Goal: Communication & Community: Participate in discussion

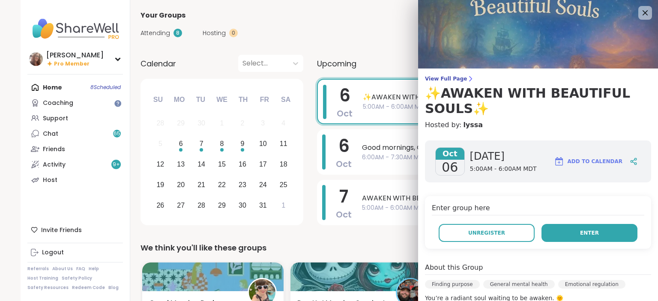
click at [590, 232] on span "Enter" at bounding box center [589, 233] width 19 height 8
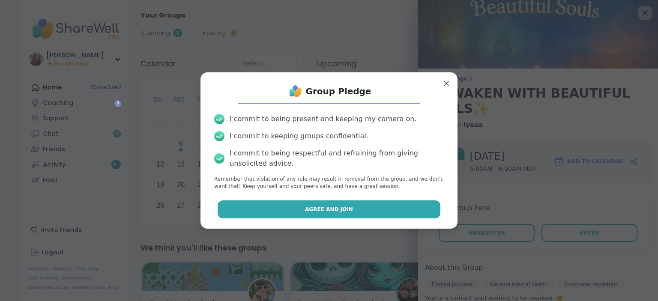
click at [377, 208] on button "Agree and Join" at bounding box center [329, 210] width 223 height 18
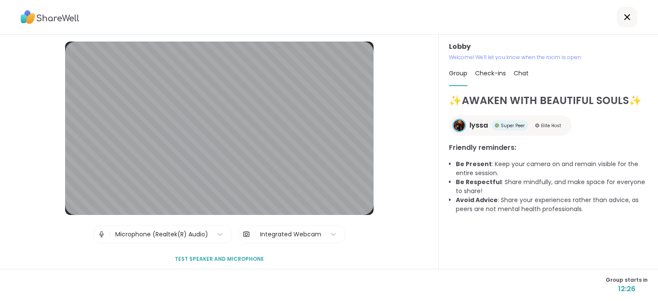
click at [522, 72] on span "Chat" at bounding box center [521, 73] width 15 height 9
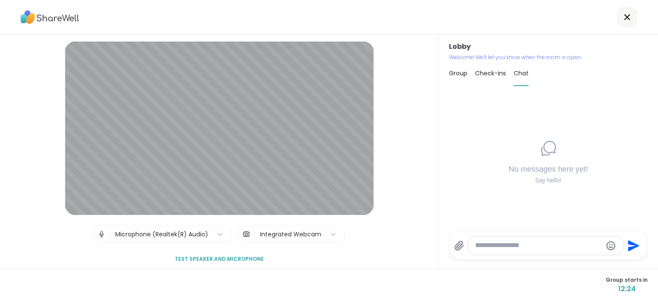
click at [493, 247] on textarea "Type your message" at bounding box center [538, 245] width 127 height 9
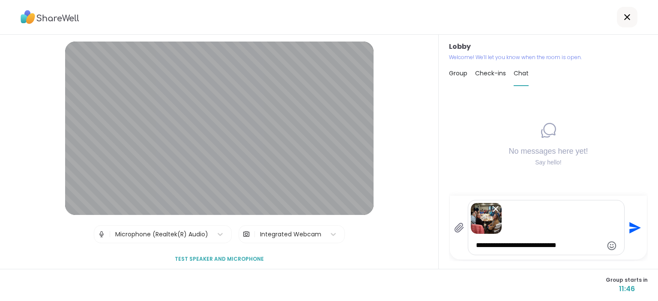
click at [476, 245] on textarea "**********" at bounding box center [539, 245] width 127 height 9
type textarea "**********"
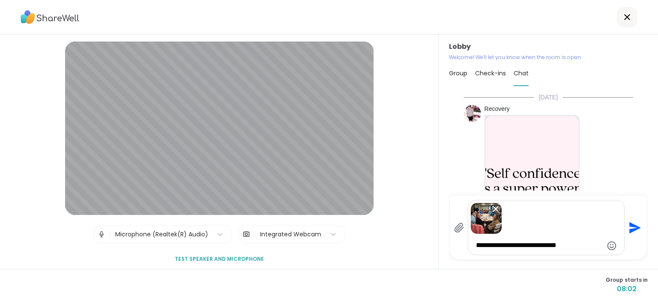
scroll to position [149, 0]
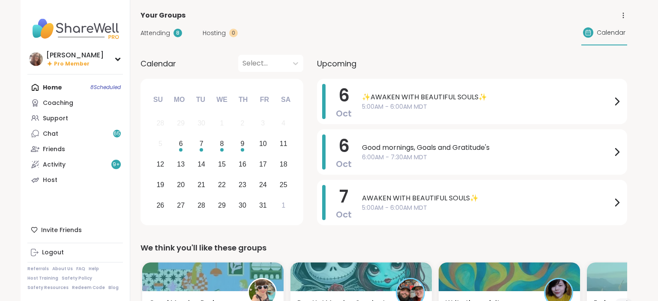
click at [157, 30] on span "Attending" at bounding box center [156, 33] width 30 height 9
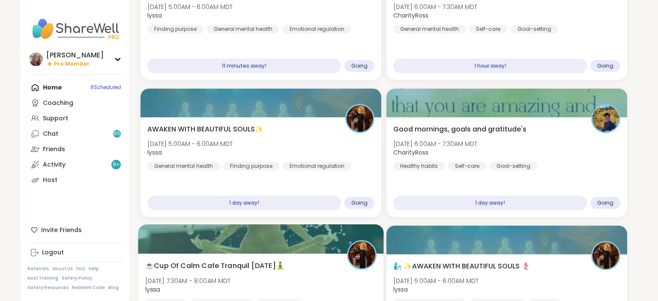
scroll to position [45, 0]
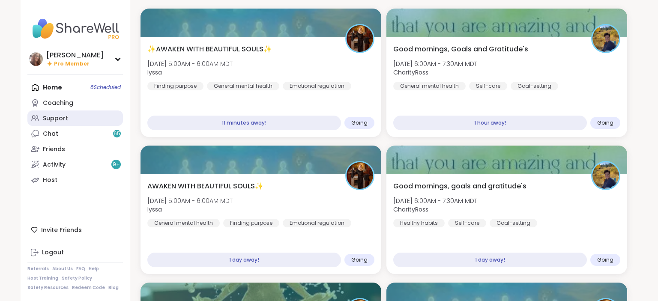
click at [59, 117] on div "Support" at bounding box center [55, 118] width 25 height 9
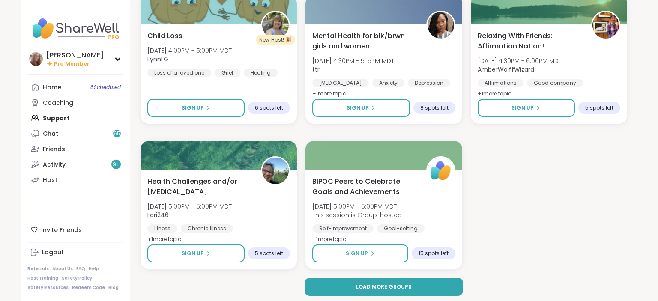
scroll to position [1441, 0]
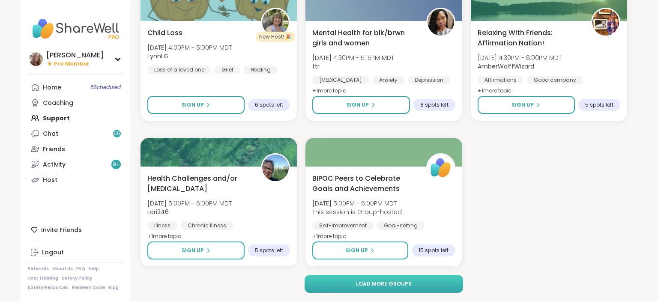
click at [378, 282] on span "Load more groups" at bounding box center [384, 284] width 56 height 8
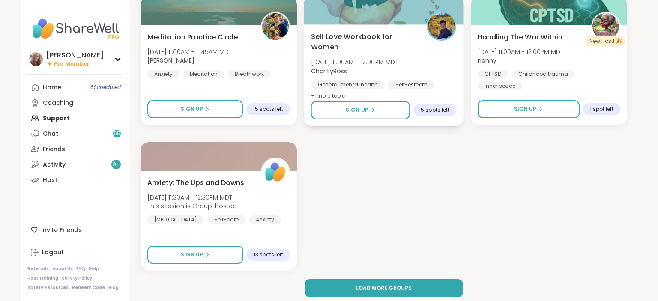
scroll to position [3190, 0]
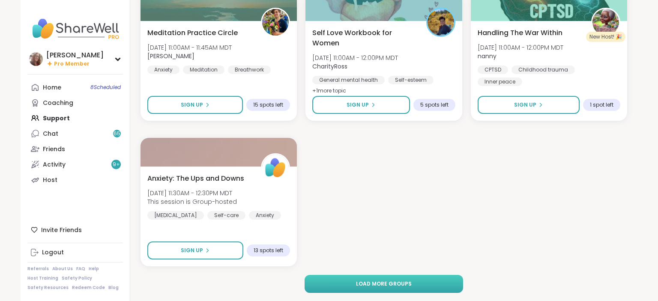
click at [379, 282] on span "Load more groups" at bounding box center [384, 284] width 56 height 8
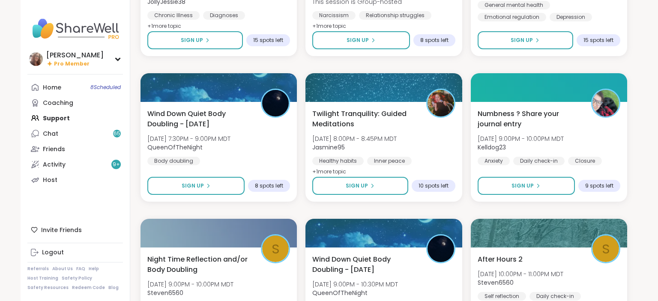
scroll to position [4277, 0]
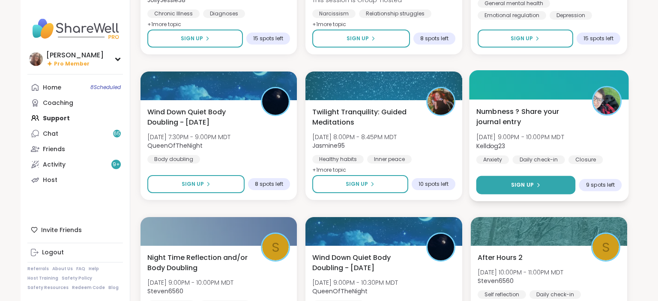
click at [550, 183] on button "Sign Up" at bounding box center [525, 185] width 99 height 18
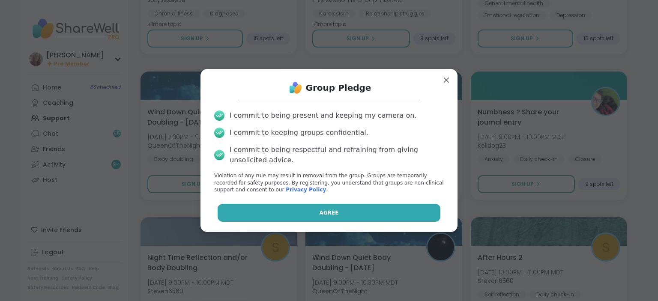
click at [382, 221] on button "Agree" at bounding box center [329, 213] width 223 height 18
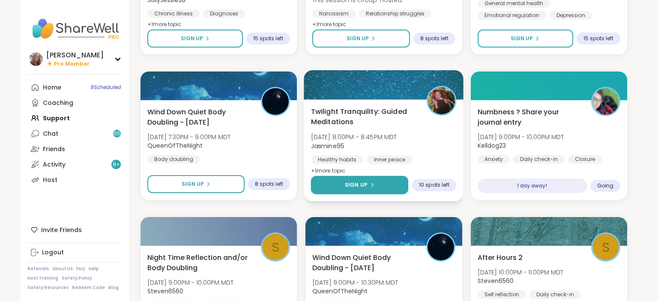
click at [389, 181] on button "Sign Up" at bounding box center [360, 185] width 98 height 18
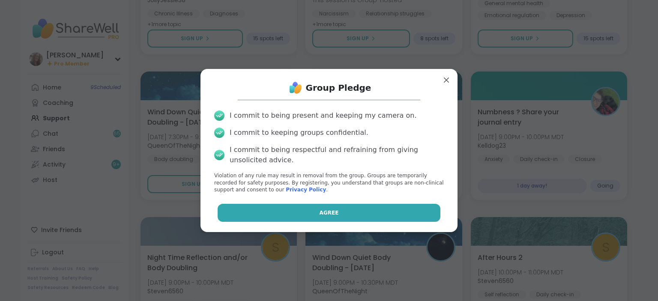
click at [384, 213] on button "Agree" at bounding box center [329, 213] width 223 height 18
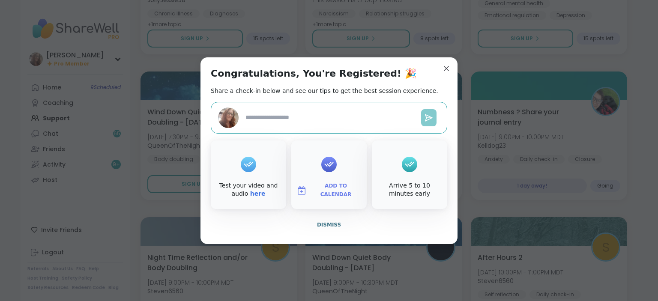
type textarea "*"
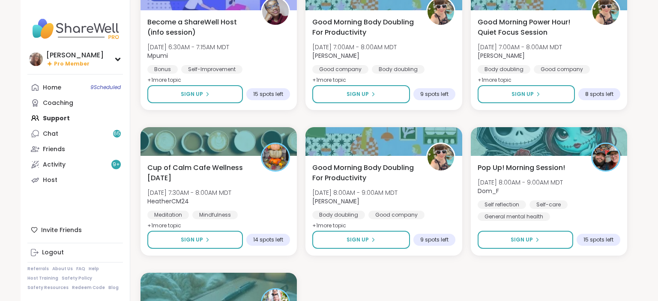
scroll to position [4820, 0]
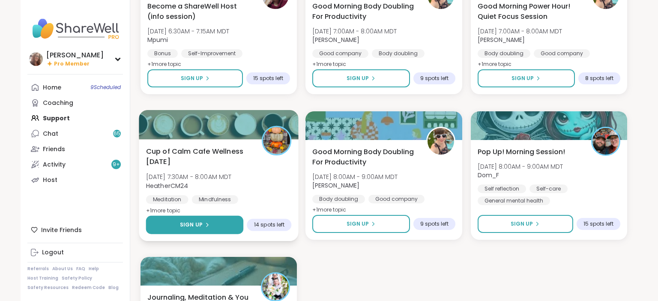
click at [225, 220] on button "Sign Up" at bounding box center [195, 225] width 98 height 18
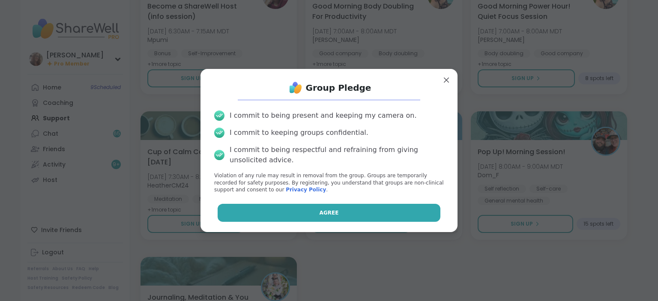
click at [263, 212] on button "Agree" at bounding box center [329, 213] width 223 height 18
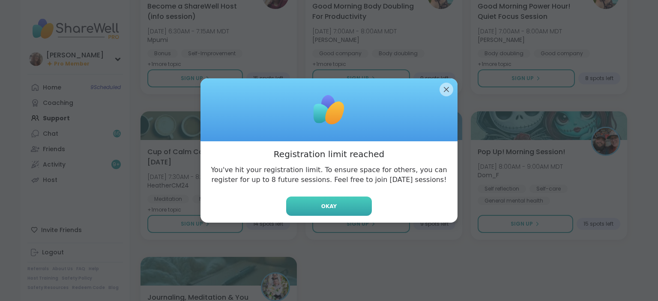
click at [323, 202] on button "Okay" at bounding box center [329, 206] width 86 height 19
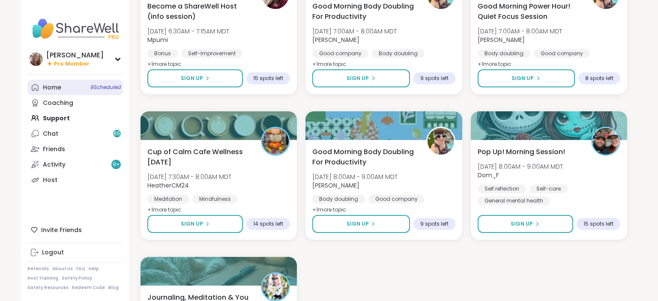
click at [83, 85] on link "Home 9 Scheduled" at bounding box center [75, 87] width 96 height 15
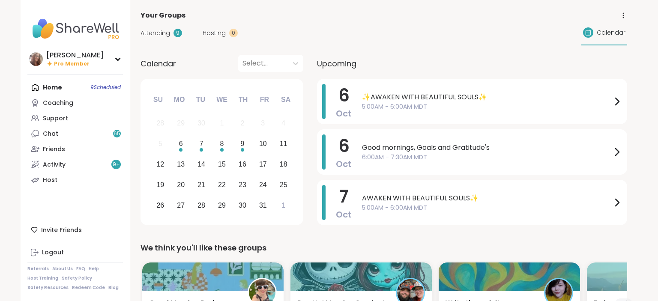
click at [160, 32] on span "Attending" at bounding box center [156, 33] width 30 height 9
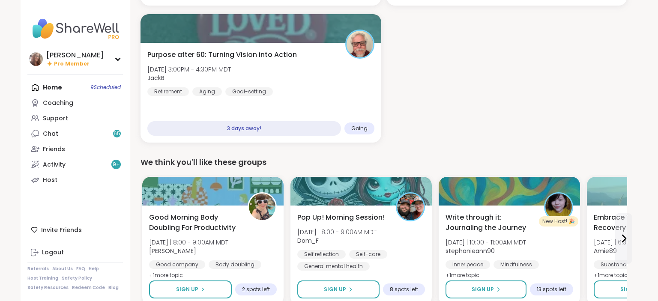
scroll to position [634, 0]
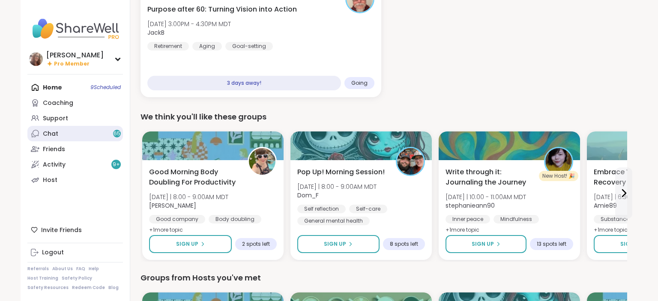
click at [90, 135] on link "Chat 65" at bounding box center [75, 133] width 96 height 15
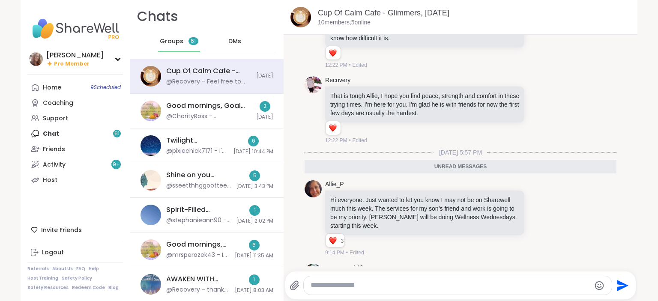
scroll to position [1468, 0]
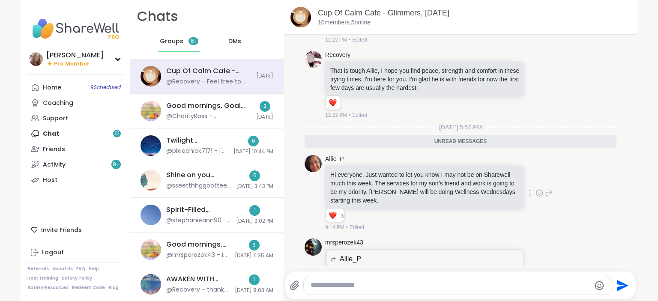
click at [539, 189] on icon at bounding box center [540, 193] width 8 height 9
click at [470, 176] on div "Select Reaction: Heart" at bounding box center [472, 180] width 8 height 8
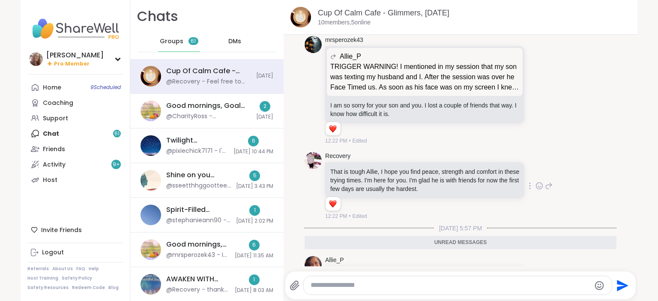
scroll to position [1356, 0]
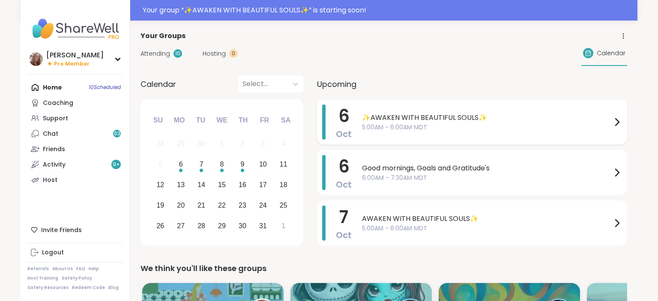
click at [423, 117] on span "✨AWAKEN WITH BEAUTIFUL SOULS✨" at bounding box center [487, 118] width 250 height 10
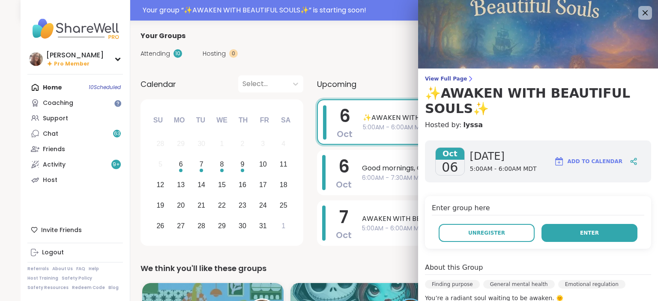
click at [579, 233] on button "Enter" at bounding box center [590, 233] width 96 height 18
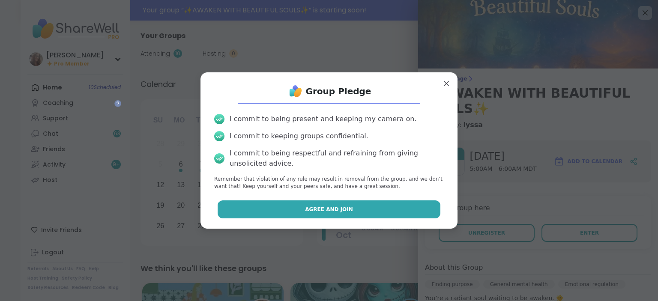
click at [373, 208] on button "Agree and Join" at bounding box center [329, 210] width 223 height 18
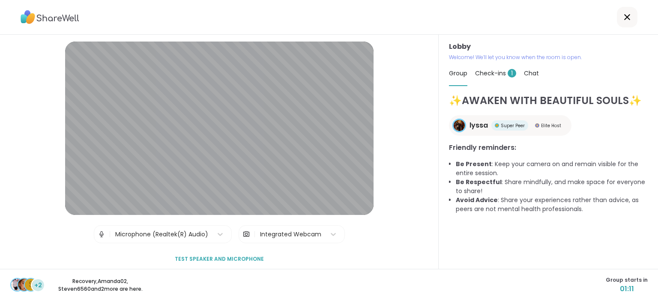
click at [531, 72] on span "Chat" at bounding box center [531, 73] width 15 height 9
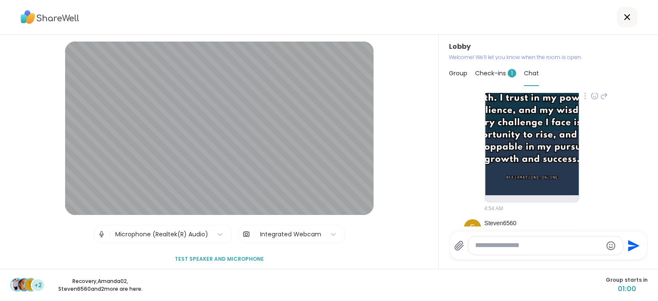
scroll to position [389, 0]
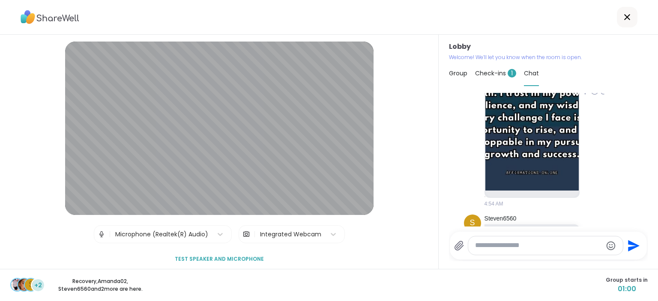
click at [541, 128] on img at bounding box center [532, 89] width 93 height 204
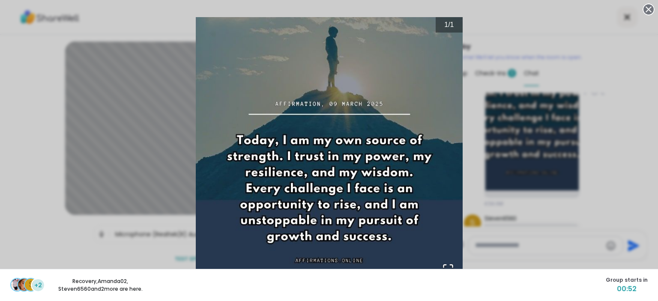
click at [648, 8] on circle at bounding box center [649, 9] width 10 height 10
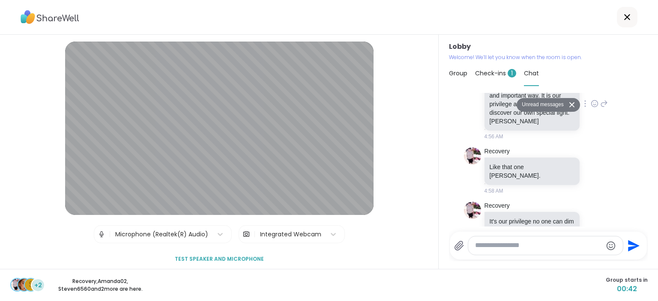
scroll to position [552, 0]
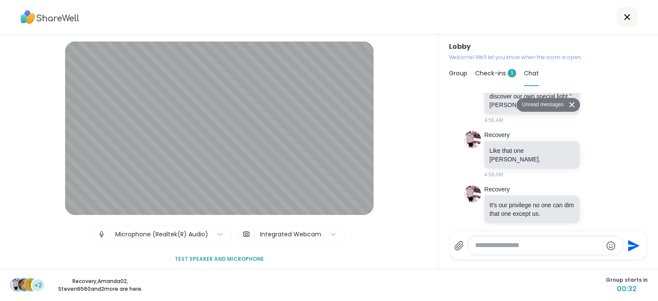
click at [499, 73] on span "Check-ins 1" at bounding box center [495, 73] width 41 height 9
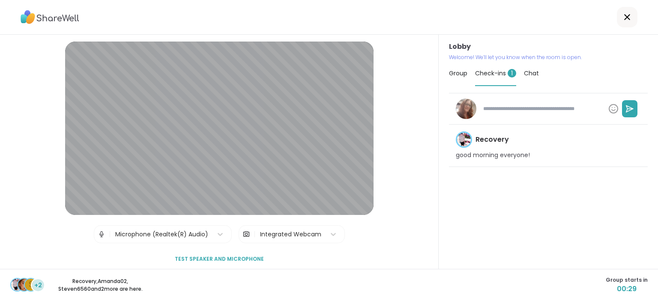
type textarea "*"
click at [529, 75] on span "Chat" at bounding box center [531, 73] width 15 height 9
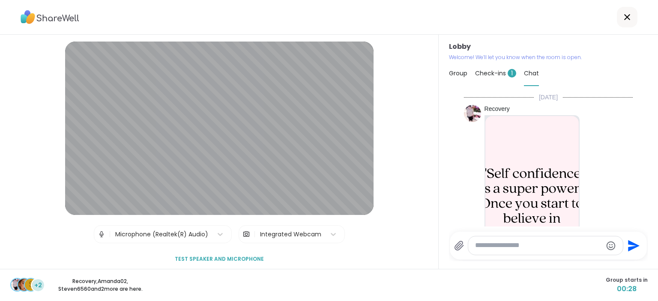
scroll to position [532, 0]
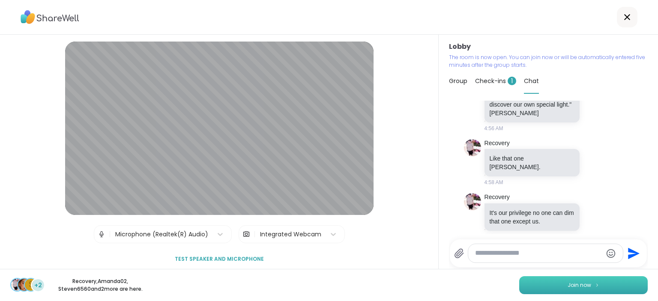
click at [631, 283] on button "Join now" at bounding box center [584, 286] width 129 height 18
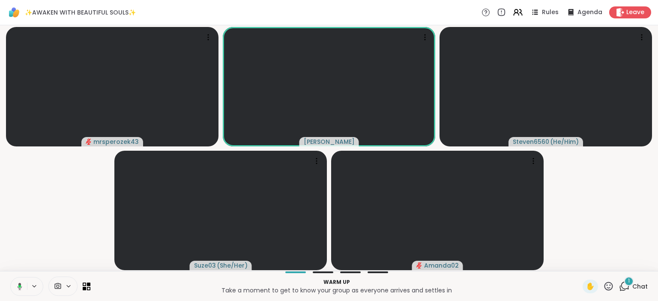
click at [16, 283] on icon at bounding box center [19, 287] width 8 height 8
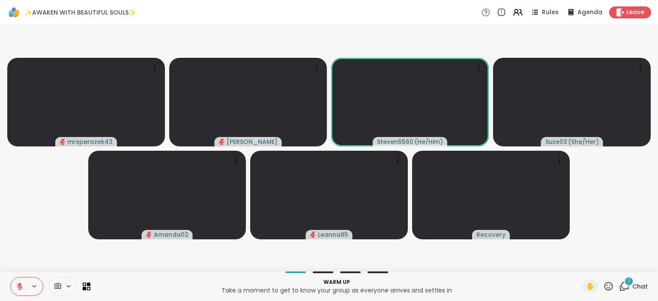
click at [640, 283] on span "Chat" at bounding box center [640, 287] width 15 height 9
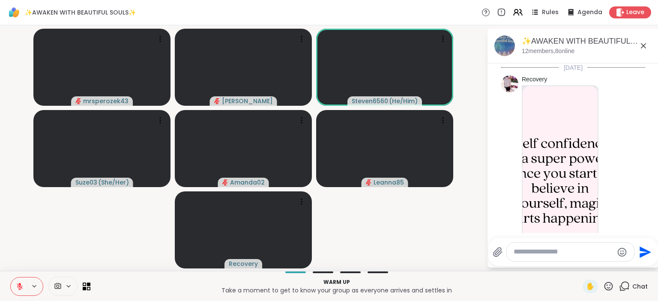
click at [563, 255] on textarea "Type your message" at bounding box center [564, 252] width 100 height 9
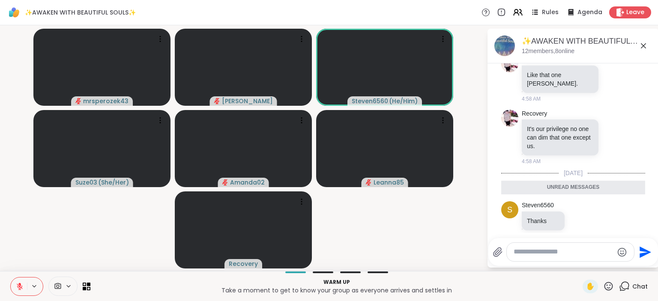
paste textarea "**********"
type textarea "**********"
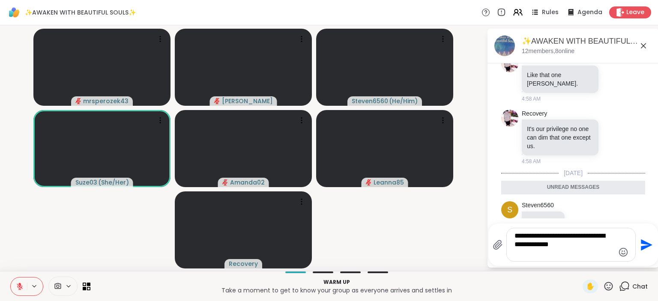
click at [644, 243] on icon "Send" at bounding box center [647, 245] width 12 height 12
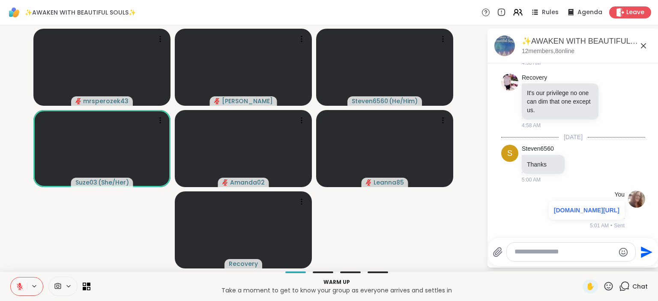
scroll to position [641, 0]
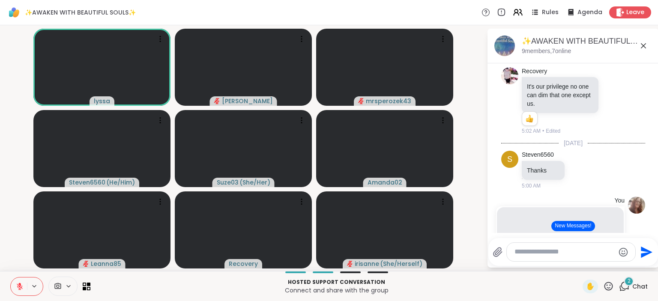
click at [612, 284] on icon at bounding box center [609, 286] width 11 height 11
click at [584, 268] on span "❤️" at bounding box center [584, 264] width 9 height 10
click at [605, 285] on icon at bounding box center [609, 286] width 11 height 11
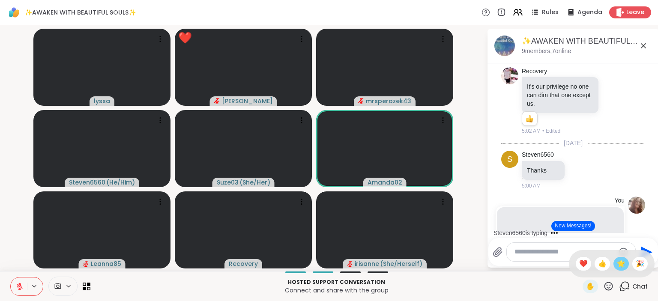
click at [622, 261] on span "🌟" at bounding box center [621, 264] width 9 height 10
click at [612, 286] on icon at bounding box center [609, 286] width 11 height 11
drag, startPoint x: 640, startPoint y: 262, endPoint x: 587, endPoint y: 277, distance: 54.8
click at [639, 263] on span "🎉" at bounding box center [640, 264] width 9 height 10
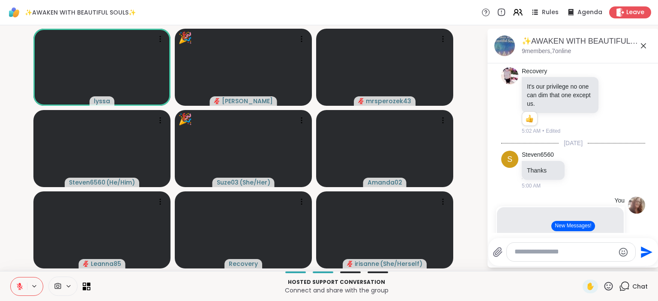
click at [532, 255] on textarea "Type your message" at bounding box center [565, 252] width 100 height 9
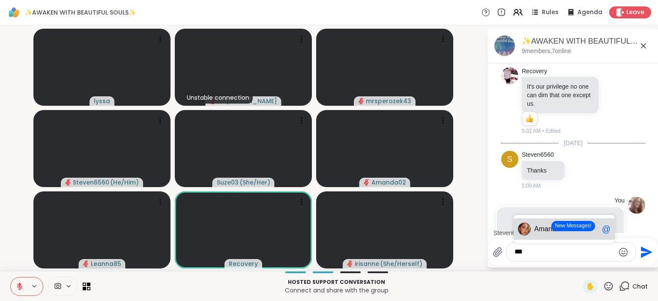
click at [541, 228] on span "Am" at bounding box center [540, 229] width 10 height 9
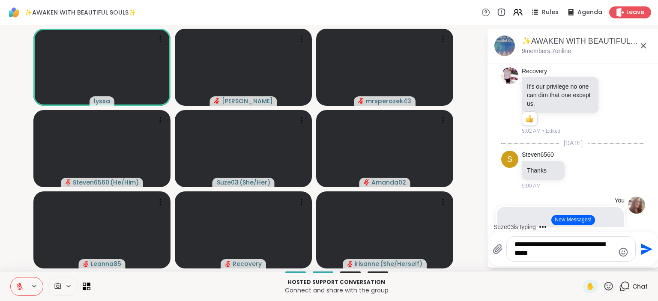
type textarea "**********"
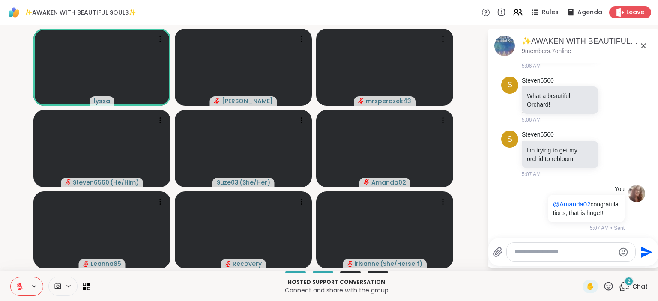
scroll to position [1452, 0]
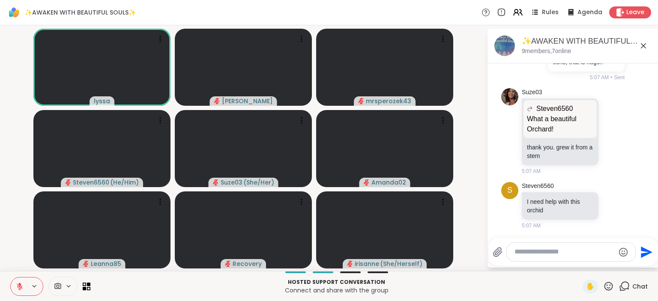
click at [518, 256] on textarea "Type your message" at bounding box center [565, 252] width 100 height 9
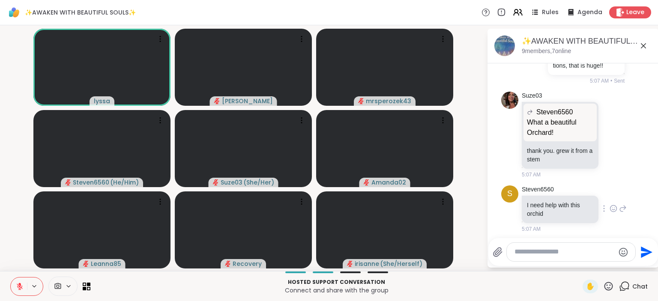
paste textarea "**********"
type textarea "**********"
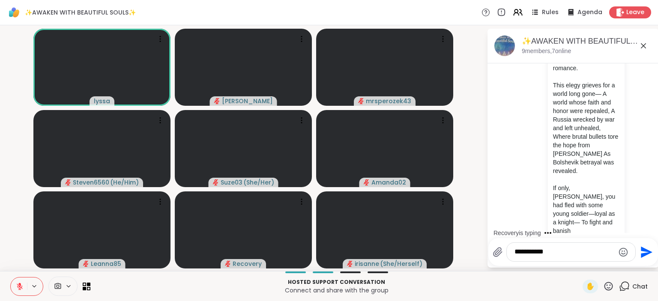
type textarea "**********"
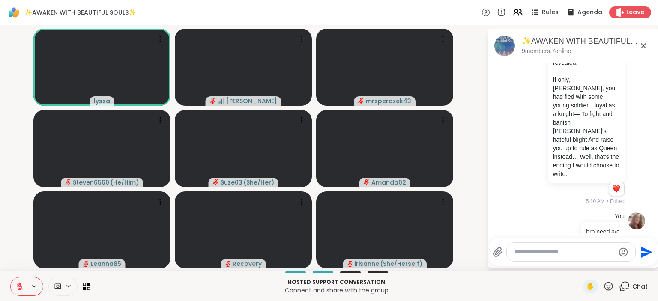
scroll to position [2192, 0]
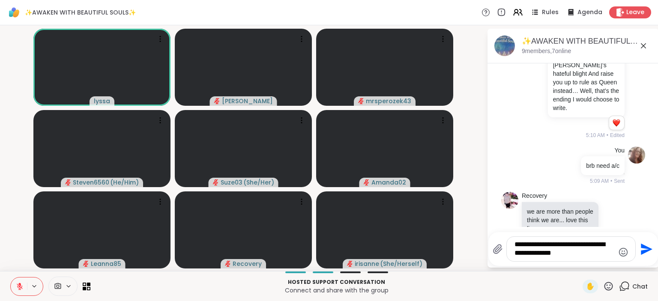
type textarea "**********"
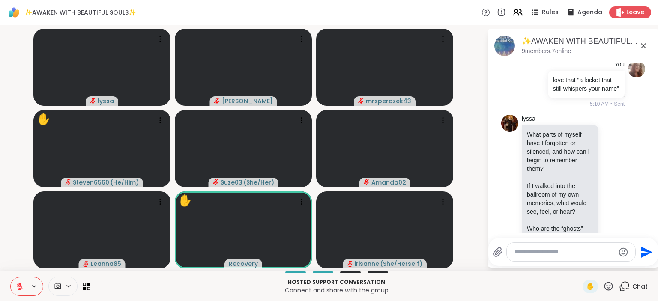
scroll to position [2420, 0]
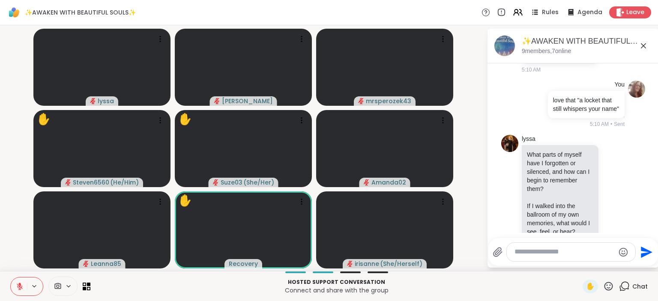
click at [548, 253] on textarea "Type your message" at bounding box center [565, 252] width 100 height 9
paste textarea "**********"
type textarea "**********"
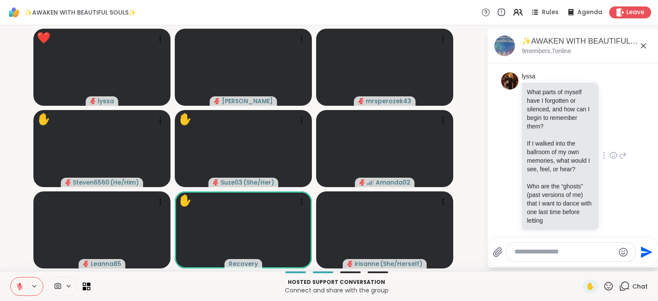
scroll to position [2372, 0]
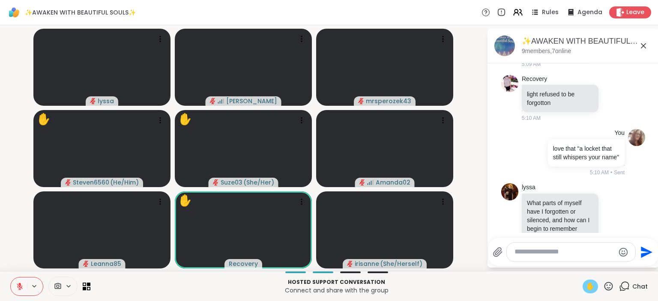
click at [595, 285] on span "✋" at bounding box center [590, 287] width 9 height 10
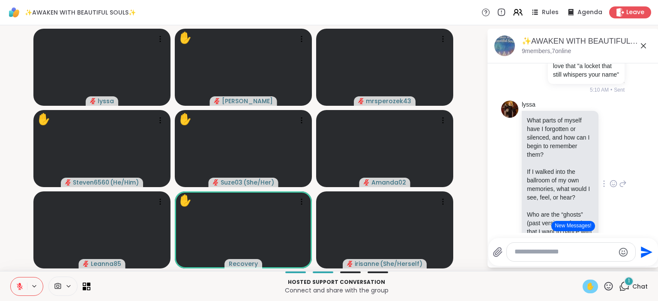
scroll to position [2483, 0]
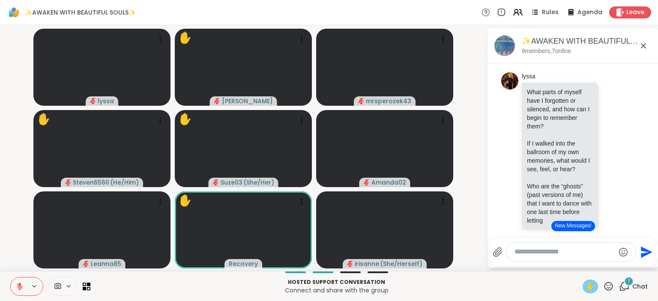
click at [610, 286] on icon at bounding box center [609, 286] width 11 height 11
click at [582, 261] on span "❤️" at bounding box center [584, 264] width 9 height 10
click at [553, 253] on textarea "Type your message" at bounding box center [565, 252] width 100 height 9
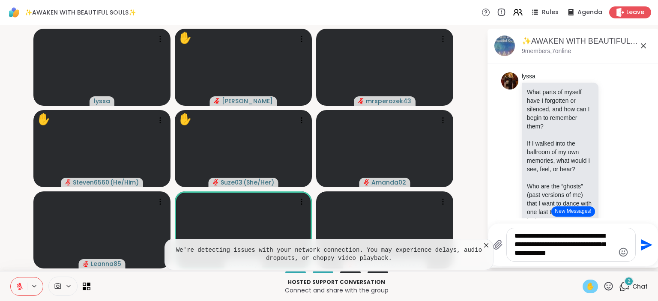
click at [561, 237] on textarea "**********" at bounding box center [565, 245] width 100 height 26
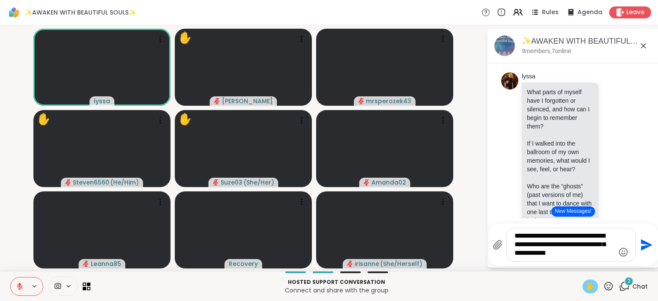
type textarea "**********"
click at [642, 247] on icon "Send" at bounding box center [647, 245] width 12 height 12
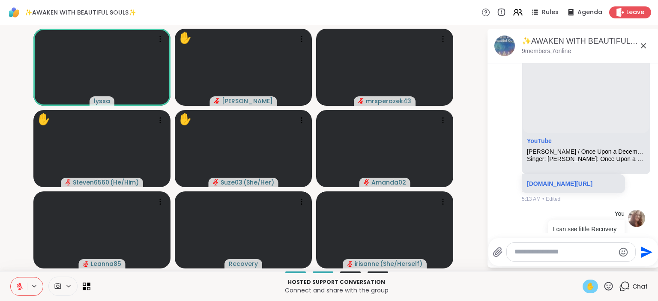
scroll to position [2958, 0]
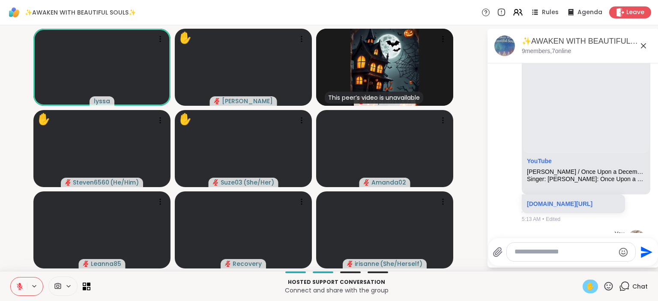
click at [612, 282] on icon at bounding box center [609, 286] width 11 height 11
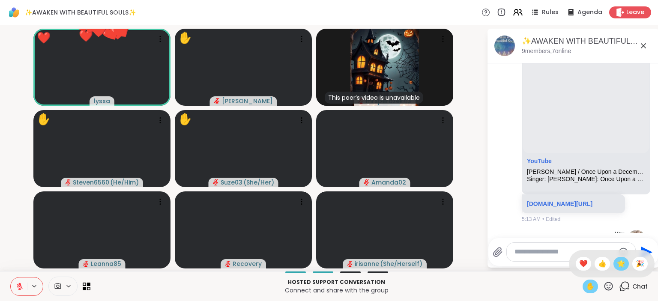
click at [625, 267] on span "🌟" at bounding box center [621, 264] width 9 height 10
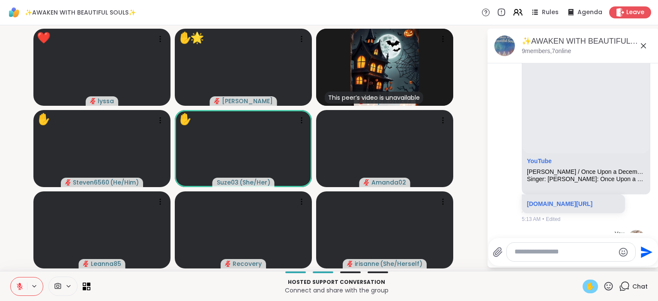
click at [608, 288] on icon at bounding box center [609, 286] width 11 height 11
click at [580, 265] on span "❤️" at bounding box center [584, 264] width 9 height 10
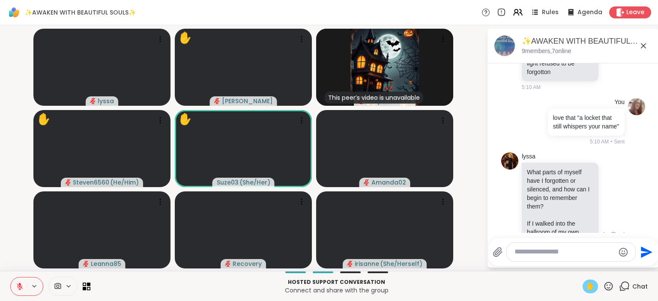
scroll to position [2458, 0]
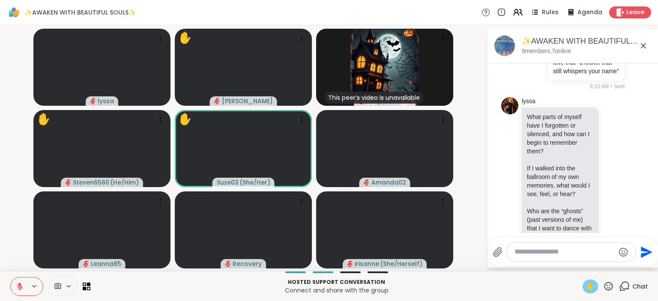
click at [537, 249] on textarea "Type your message" at bounding box center [565, 252] width 100 height 9
paste textarea "**********"
type textarea "**********"
drag, startPoint x: 590, startPoint y: 255, endPoint x: 482, endPoint y: 236, distance: 109.7
click at [515, 240] on textarea "**********" at bounding box center [565, 249] width 100 height 18
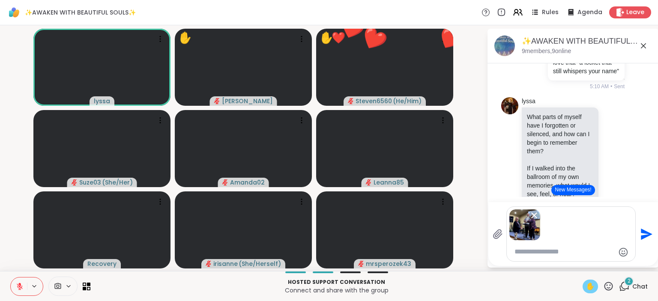
click at [535, 255] on textarea "Type your message" at bounding box center [565, 252] width 100 height 9
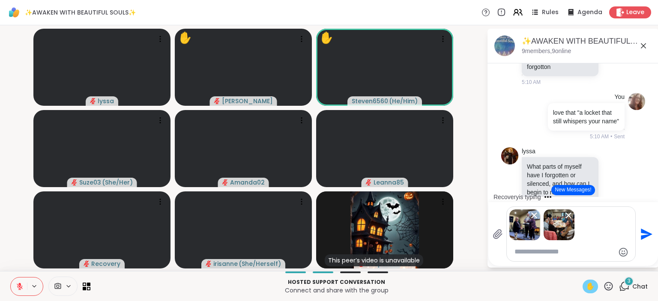
scroll to position [2415, 0]
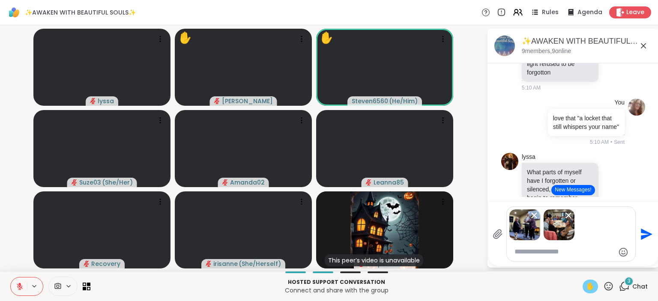
click at [645, 233] on icon "Send" at bounding box center [647, 234] width 12 height 12
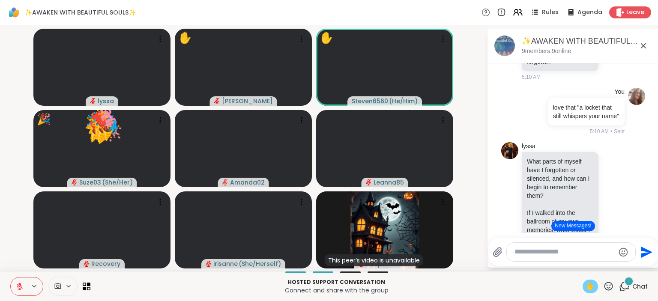
scroll to position [2426, 0]
click at [610, 286] on icon at bounding box center [609, 286] width 11 height 11
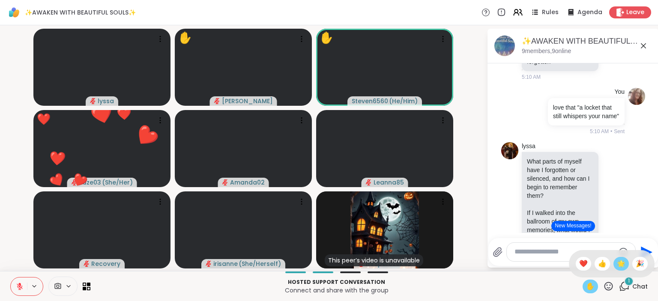
click at [617, 263] on span "🌟" at bounding box center [621, 264] width 9 height 10
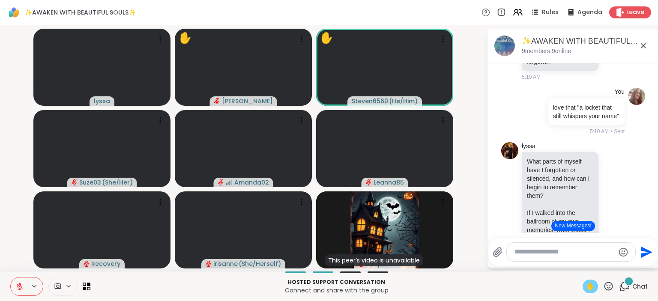
click at [607, 283] on icon at bounding box center [609, 286] width 11 height 11
click at [618, 261] on span "🌟" at bounding box center [621, 264] width 9 height 10
click at [609, 285] on icon at bounding box center [609, 286] width 11 height 11
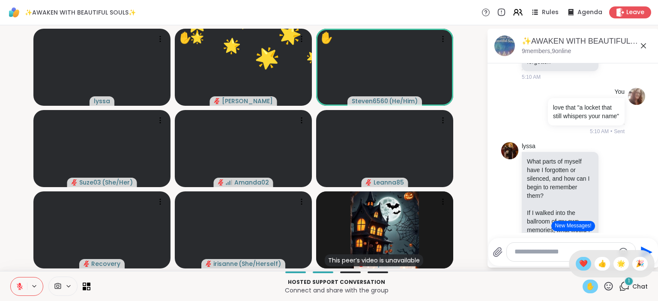
click at [581, 265] on span "❤️" at bounding box center [584, 264] width 9 height 10
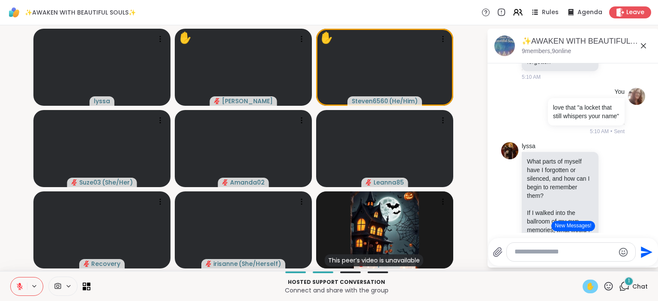
click at [610, 286] on icon at bounding box center [609, 286] width 11 height 11
click at [618, 263] on span "🌟" at bounding box center [621, 264] width 9 height 10
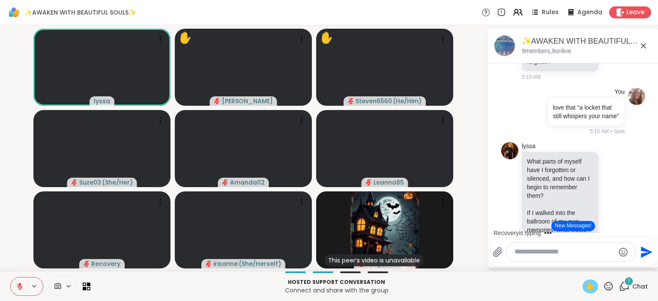
scroll to position [0, 0]
click at [21, 284] on icon at bounding box center [20, 287] width 8 height 8
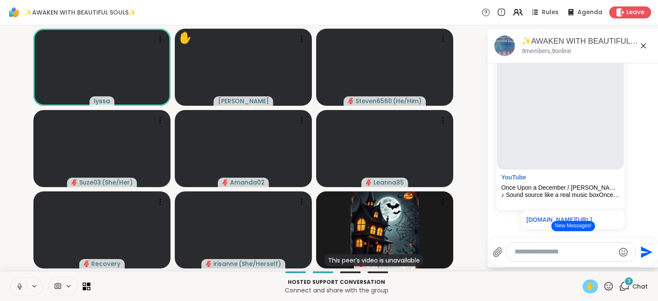
scroll to position [2703, 0]
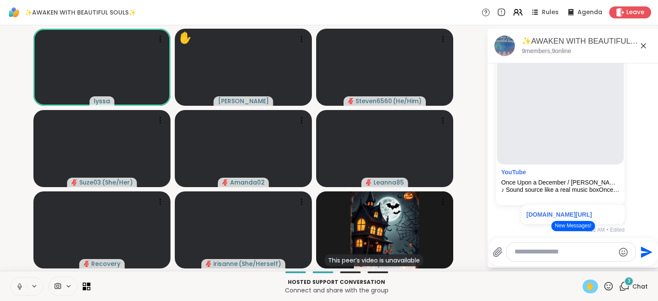
click at [611, 287] on icon at bounding box center [609, 286] width 11 height 11
click at [583, 263] on span "❤️" at bounding box center [584, 264] width 9 height 10
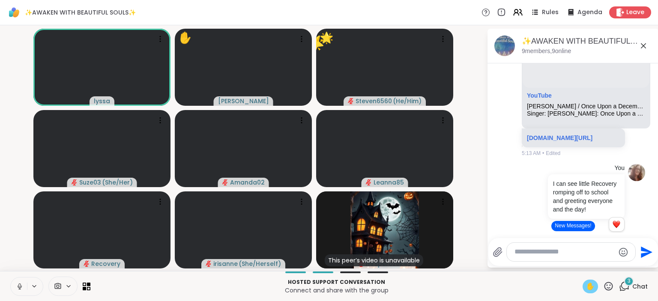
scroll to position [3092, 0]
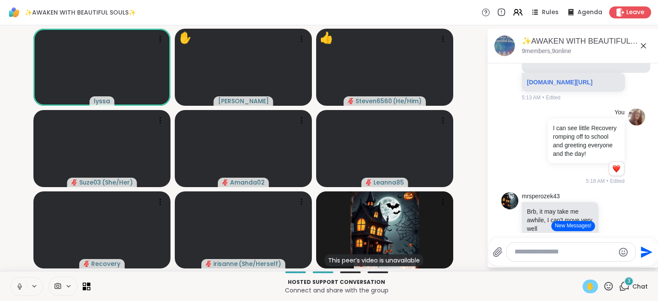
click at [609, 286] on icon at bounding box center [609, 286] width 11 height 11
click at [585, 265] on span "❤️" at bounding box center [584, 264] width 9 height 10
click at [18, 286] on icon at bounding box center [20, 287] width 8 height 8
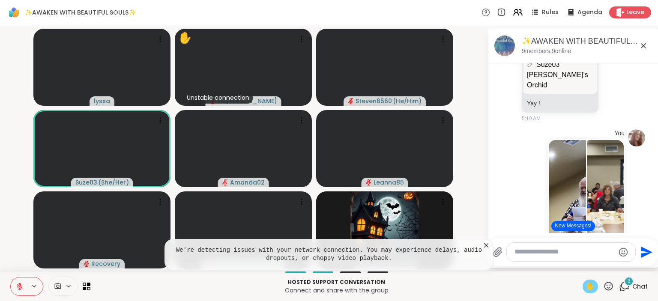
scroll to position [3370, 0]
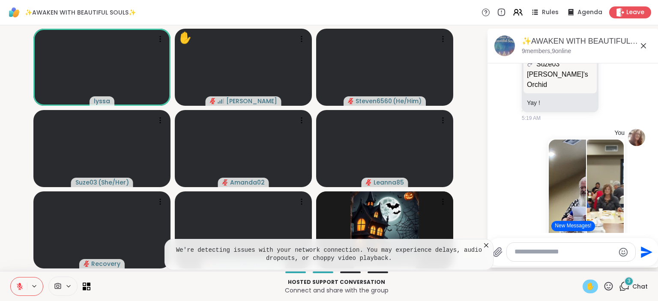
click at [18, 283] on button at bounding box center [19, 287] width 16 height 18
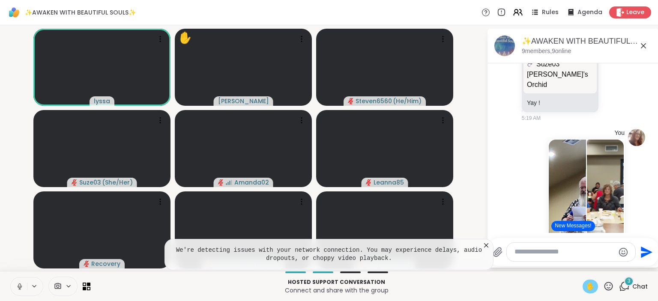
click at [19, 289] on icon at bounding box center [20, 287] width 8 height 8
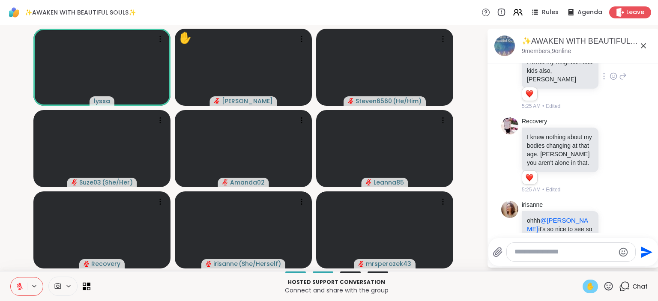
scroll to position [3709, 0]
click at [617, 235] on icon at bounding box center [614, 238] width 6 height 6
click at [543, 216] on button "Select Reaction: Heart" at bounding box center [545, 224] width 17 height 17
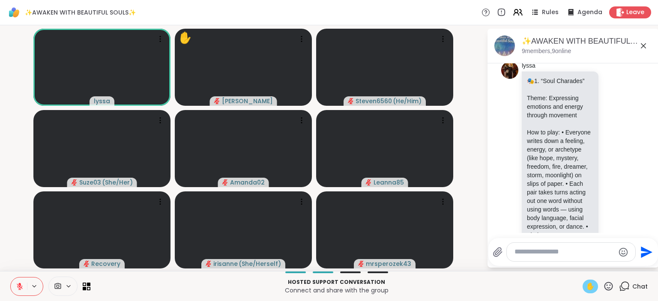
scroll to position [3875, 0]
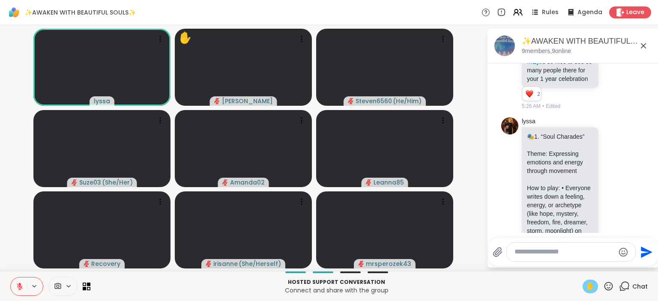
click at [591, 288] on span "✋" at bounding box center [590, 287] width 9 height 10
click at [19, 290] on icon at bounding box center [20, 287] width 6 height 6
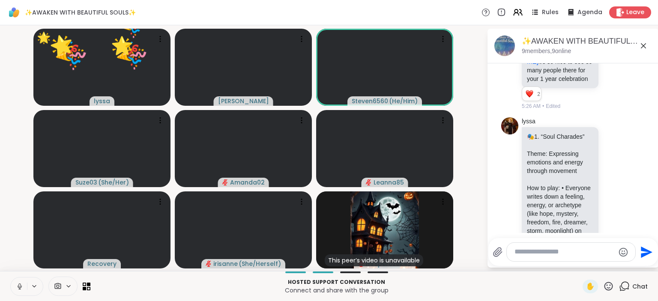
click at [20, 287] on icon at bounding box center [19, 286] width 2 height 4
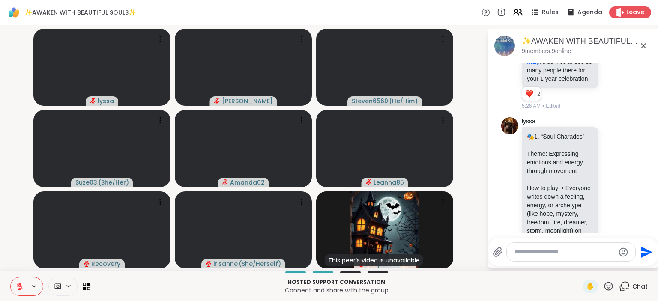
click at [20, 287] on icon at bounding box center [20, 287] width 6 height 6
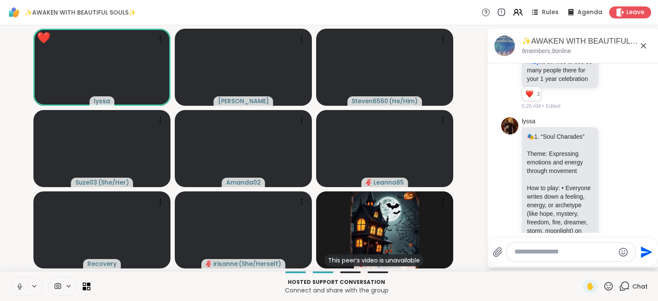
click at [18, 285] on icon at bounding box center [20, 287] width 8 height 8
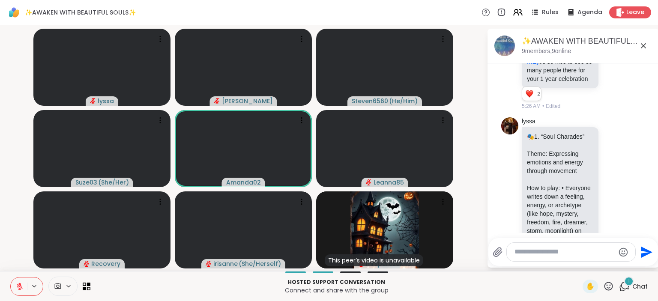
scroll to position [3977, 0]
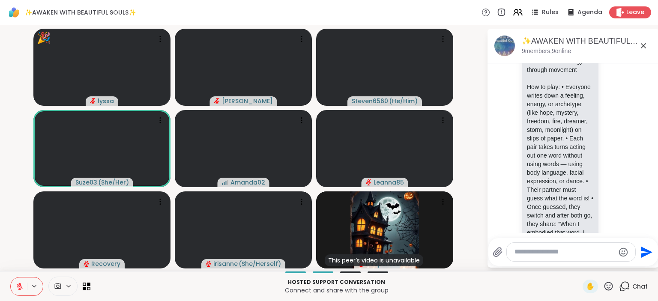
click at [606, 285] on icon at bounding box center [609, 286] width 9 height 9
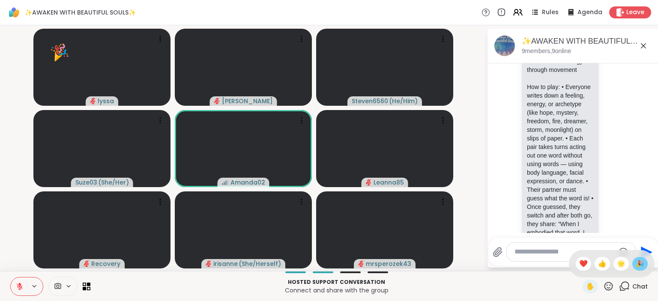
click at [639, 261] on span "🎉" at bounding box center [640, 264] width 9 height 10
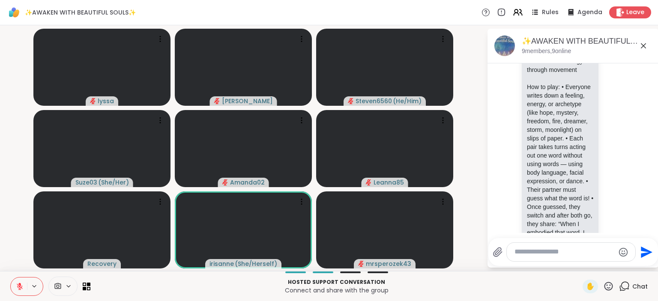
click at [13, 288] on button at bounding box center [19, 287] width 16 height 18
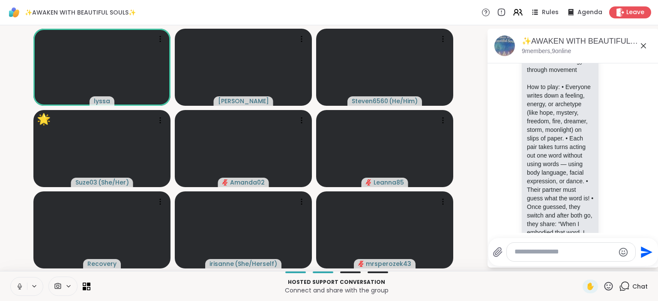
click at [608, 288] on icon at bounding box center [609, 286] width 11 height 11
click at [621, 263] on span "🌟" at bounding box center [621, 264] width 9 height 10
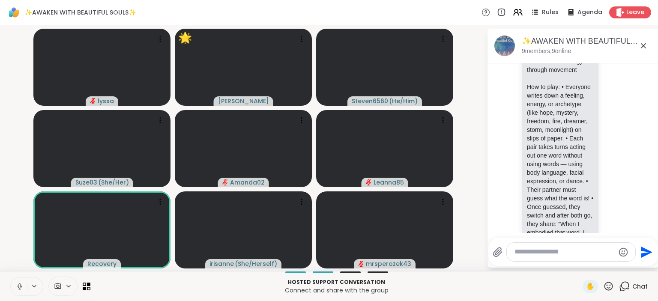
click at [18, 285] on icon at bounding box center [20, 287] width 8 height 8
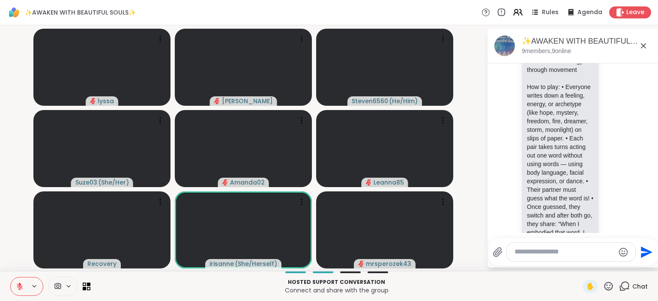
click at [23, 287] on icon at bounding box center [20, 287] width 8 height 8
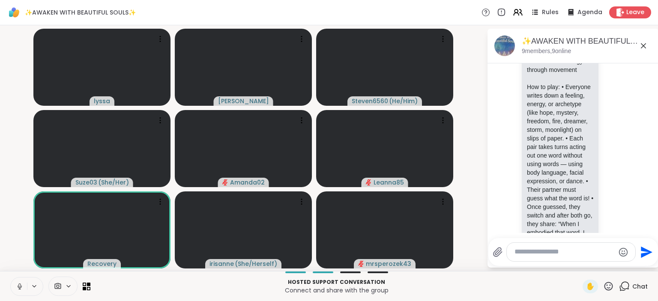
click at [24, 286] on button at bounding box center [19, 287] width 16 height 18
click at [609, 286] on icon at bounding box center [609, 286] width 9 height 9
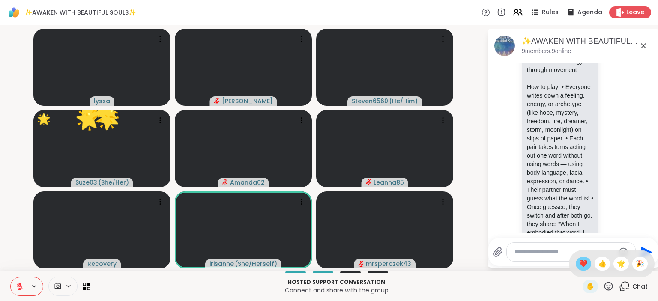
click at [580, 264] on span "❤️" at bounding box center [584, 264] width 9 height 10
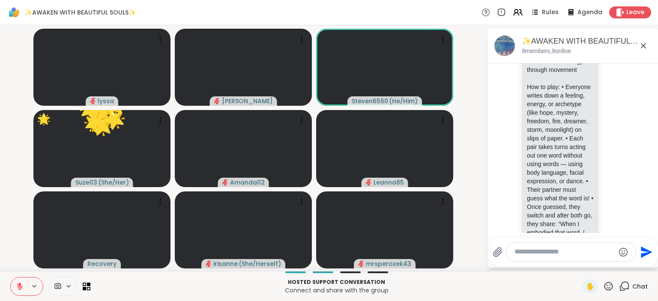
click at [18, 283] on icon at bounding box center [20, 287] width 8 height 8
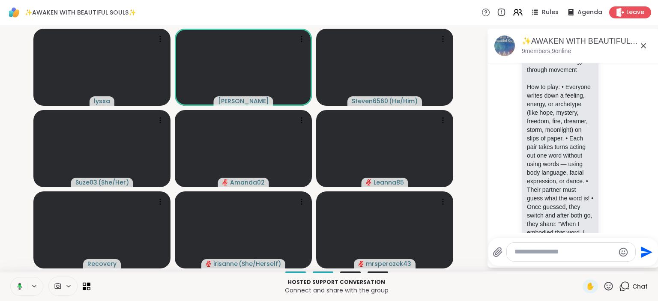
click at [18, 287] on icon at bounding box center [19, 286] width 3 height 3
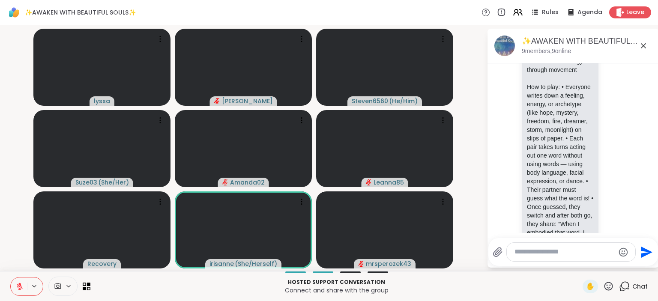
click at [23, 284] on icon at bounding box center [20, 287] width 8 height 8
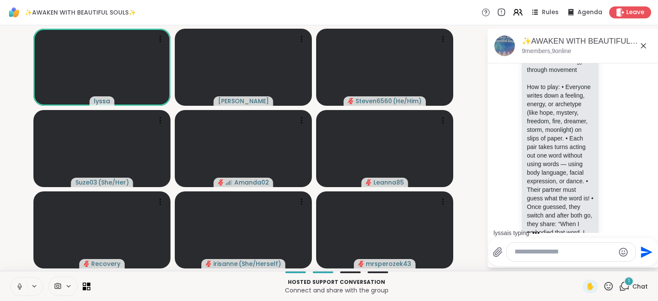
scroll to position [4072, 0]
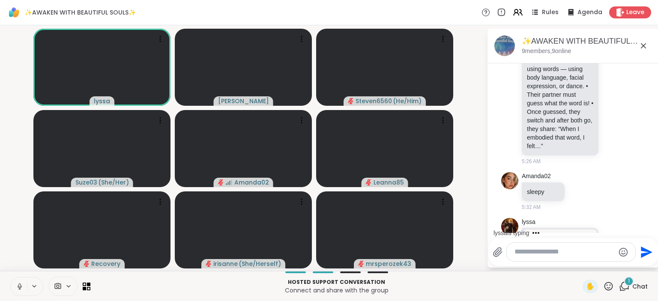
click at [18, 286] on icon at bounding box center [20, 287] width 8 height 8
click at [541, 243] on p "https://m.youtube.com/watch?v=K1GeGG-HHZY" at bounding box center [560, 253] width 66 height 21
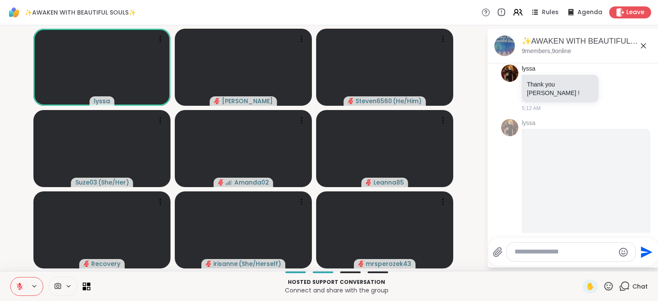
scroll to position [1, 0]
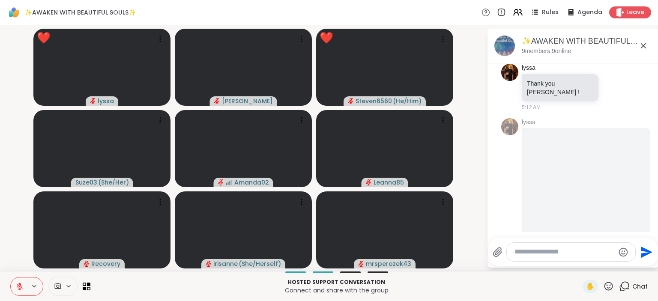
click at [608, 288] on icon at bounding box center [609, 286] width 11 height 11
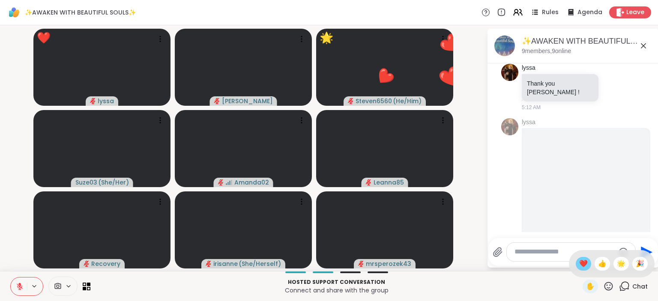
click at [580, 265] on span "❤️" at bounding box center [584, 264] width 9 height 10
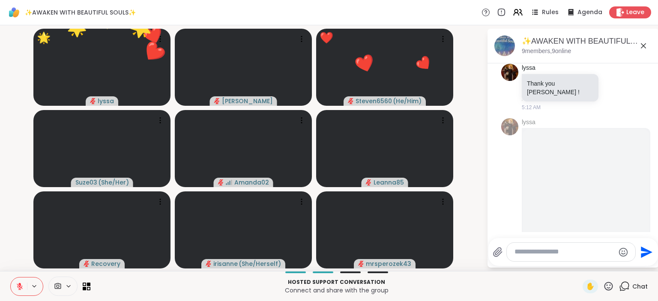
click at [608, 284] on icon at bounding box center [609, 286] width 9 height 9
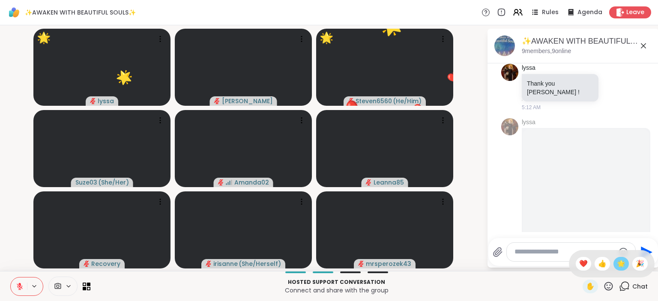
click at [621, 264] on span "🌟" at bounding box center [621, 264] width 9 height 10
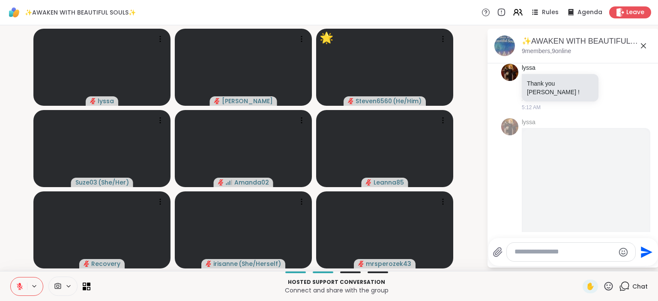
click at [609, 287] on icon at bounding box center [609, 286] width 11 height 11
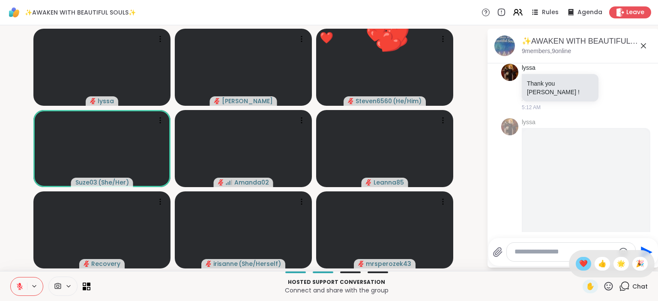
click at [582, 262] on span "❤️" at bounding box center [584, 264] width 9 height 10
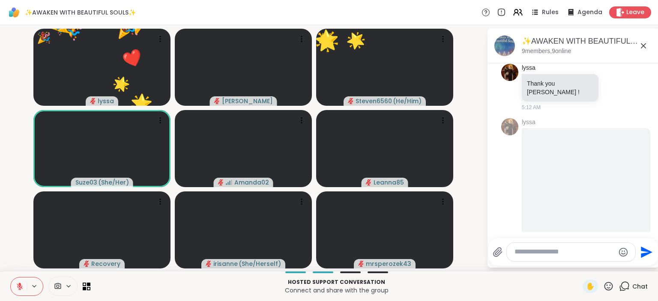
click at [608, 286] on icon at bounding box center [609, 286] width 9 height 9
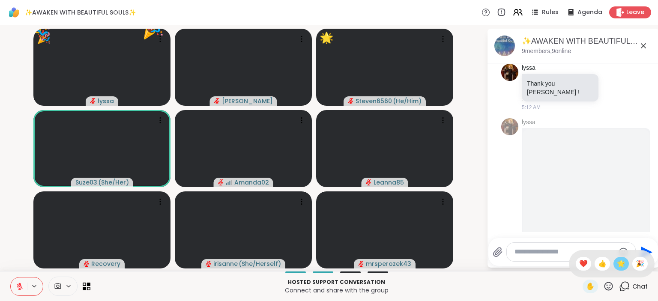
click at [624, 267] on span "🌟" at bounding box center [621, 264] width 9 height 10
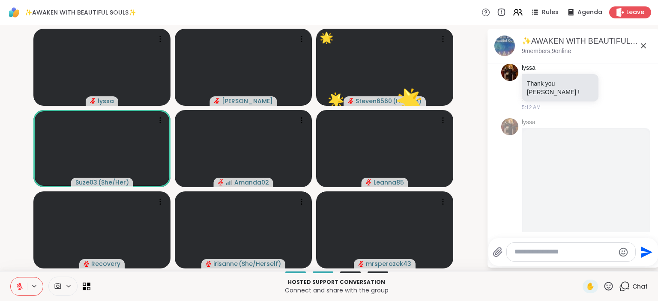
click at [610, 286] on icon at bounding box center [609, 286] width 11 height 11
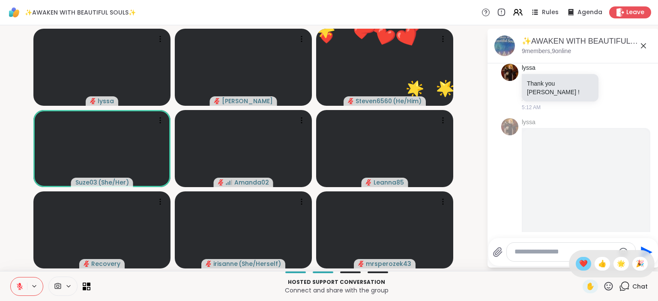
click at [580, 260] on span "❤️" at bounding box center [584, 264] width 9 height 10
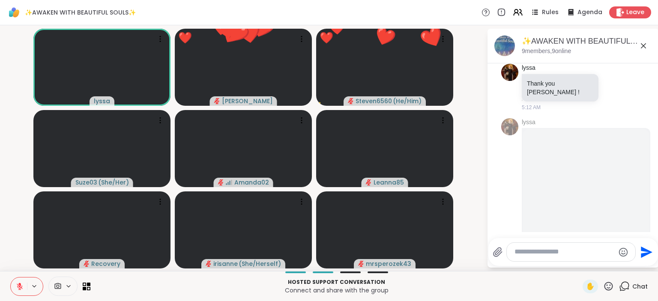
click at [608, 285] on icon at bounding box center [609, 286] width 11 height 11
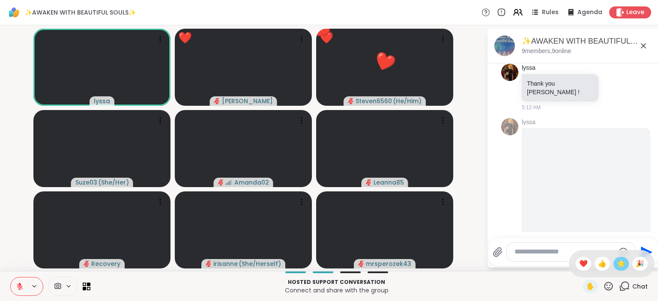
click at [621, 259] on div "🌟" at bounding box center [621, 264] width 15 height 14
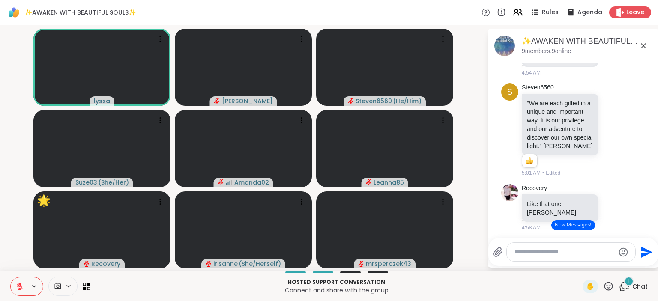
scroll to position [389, 0]
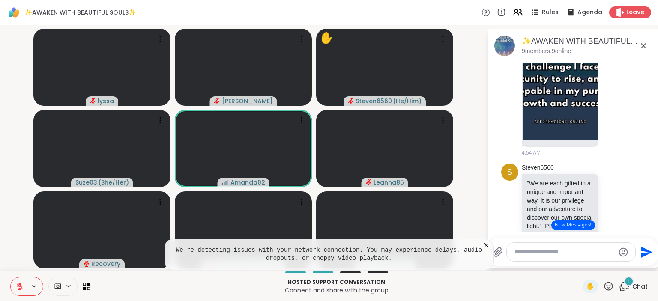
paste textarea "**********"
type textarea "**********"
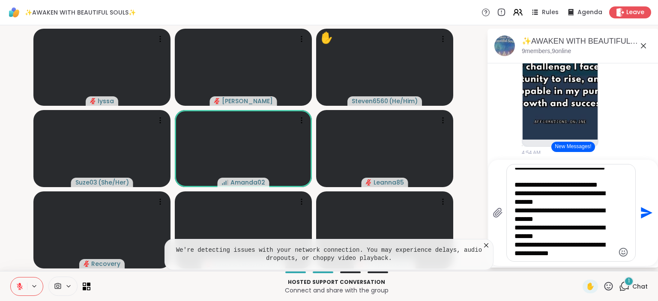
click at [646, 209] on icon "Send" at bounding box center [646, 213] width 14 height 14
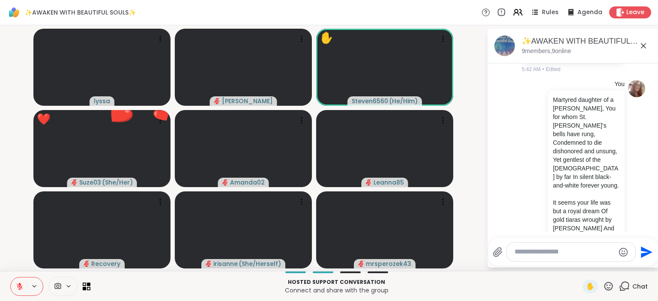
scroll to position [4393, 0]
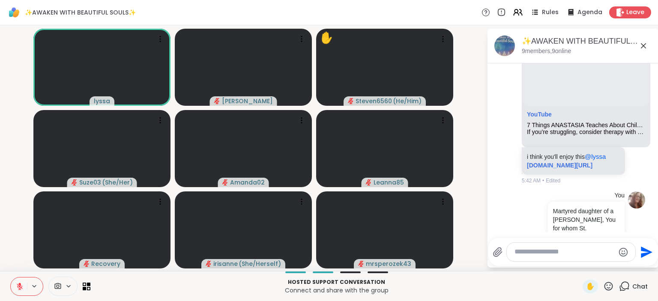
click at [607, 285] on icon at bounding box center [609, 286] width 9 height 9
click at [622, 257] on div "✋ ❤️ 👍 🌟 🎉" at bounding box center [612, 263] width 86 height 27
click at [610, 286] on icon at bounding box center [609, 286] width 11 height 11
click at [623, 264] on span "🌟" at bounding box center [621, 264] width 9 height 10
click at [609, 285] on icon at bounding box center [609, 286] width 11 height 11
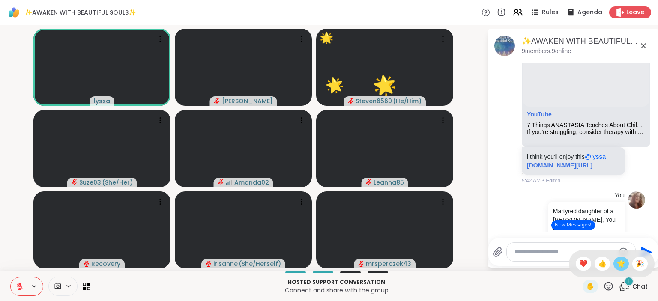
click at [616, 263] on div "🌟" at bounding box center [621, 264] width 15 height 14
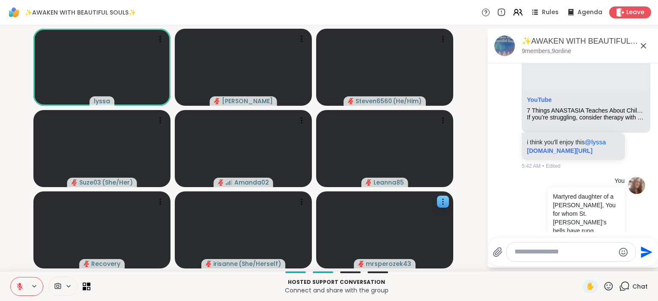
scroll to position [4409, 0]
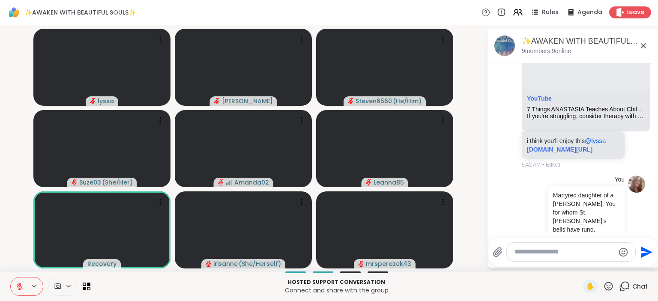
click at [613, 285] on icon at bounding box center [609, 286] width 9 height 9
click at [624, 266] on span "🌟" at bounding box center [621, 264] width 9 height 10
click at [609, 284] on icon at bounding box center [609, 286] width 11 height 11
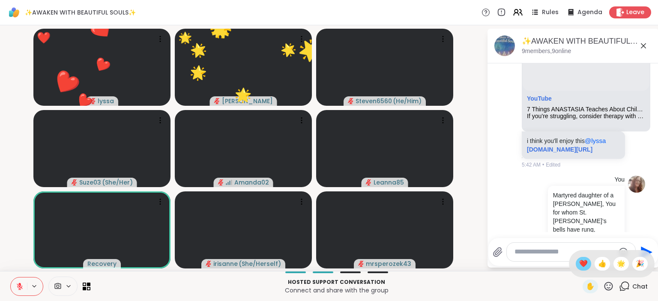
click at [584, 264] on span "❤️" at bounding box center [584, 264] width 9 height 10
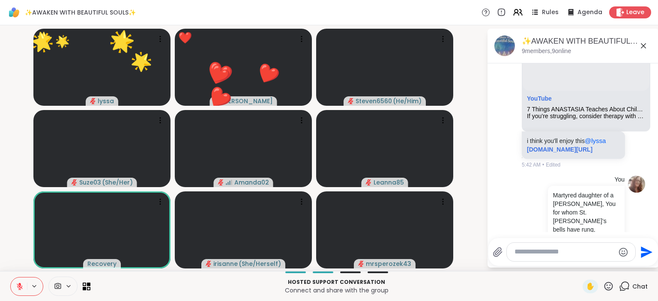
click at [608, 286] on icon at bounding box center [609, 286] width 9 height 9
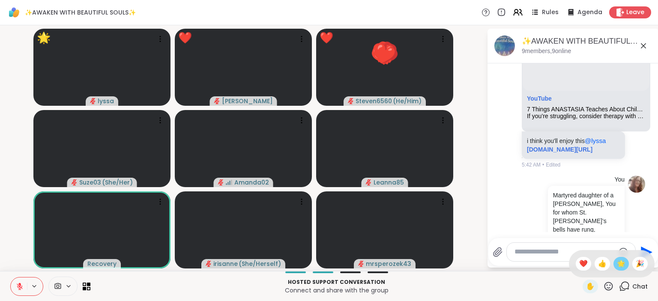
click at [622, 262] on span "🌟" at bounding box center [621, 264] width 9 height 10
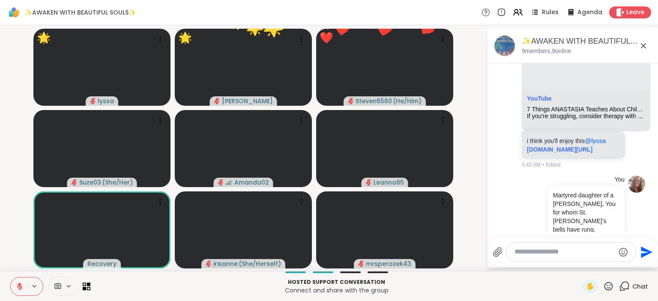
click at [608, 286] on icon at bounding box center [609, 286] width 9 height 9
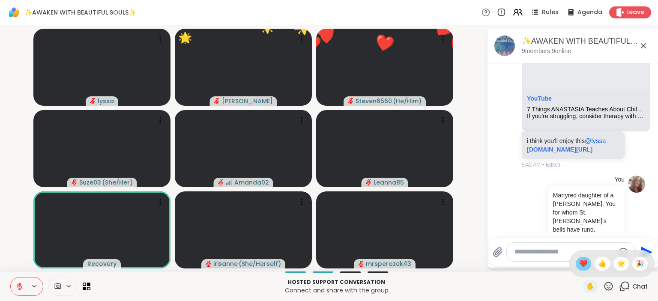
click at [584, 265] on span "❤️" at bounding box center [584, 264] width 9 height 10
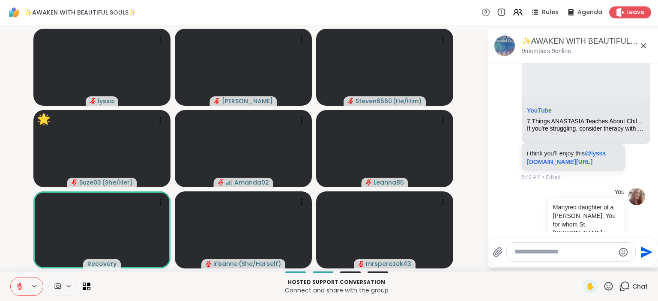
scroll to position [4422, 0]
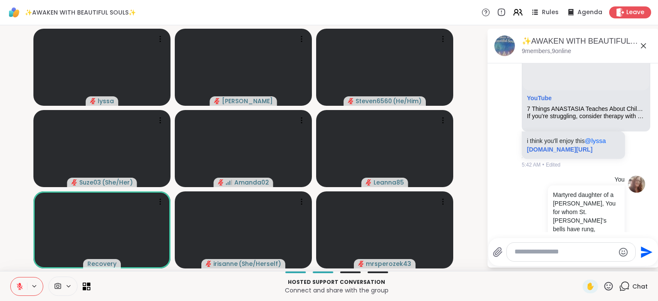
click at [18, 285] on icon at bounding box center [20, 287] width 6 height 6
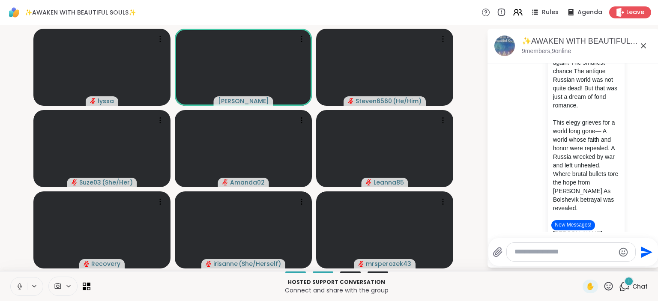
scroll to position [4934, 0]
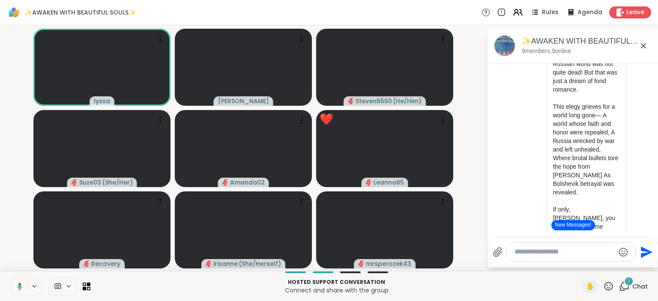
click at [23, 286] on button at bounding box center [18, 287] width 18 height 18
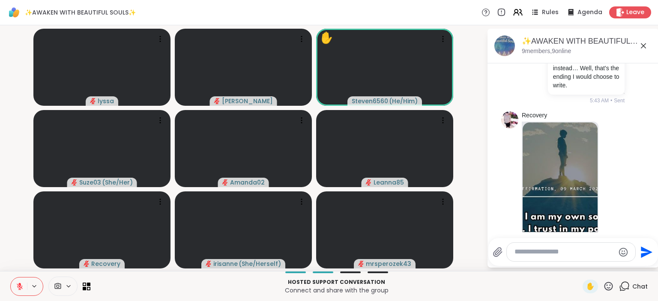
scroll to position [5319, 0]
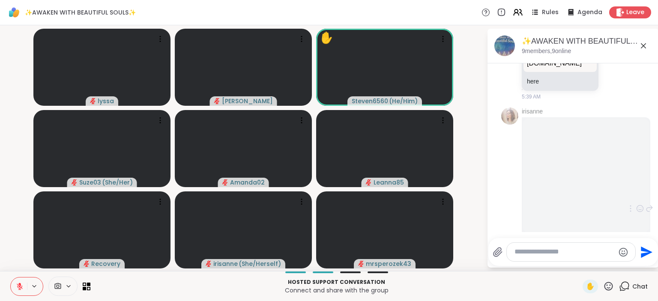
scroll to position [4235, 0]
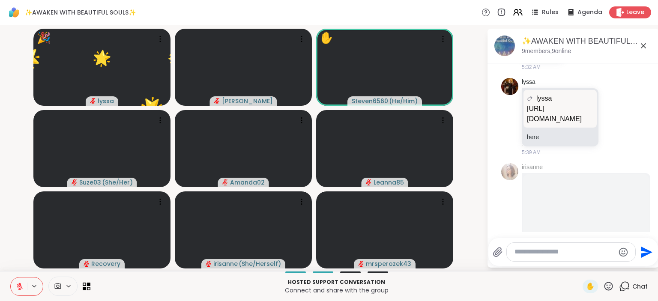
click at [502, 283] on p "Hosted support conversation" at bounding box center [337, 283] width 482 height 8
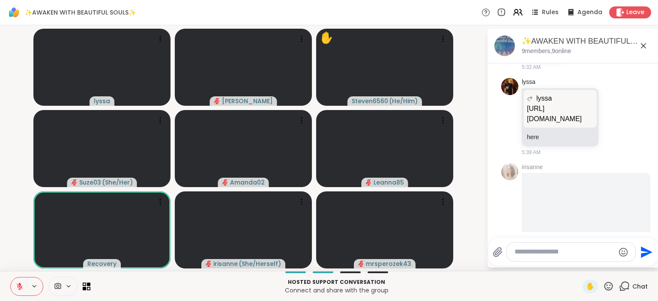
click at [18, 287] on icon at bounding box center [20, 287] width 8 height 8
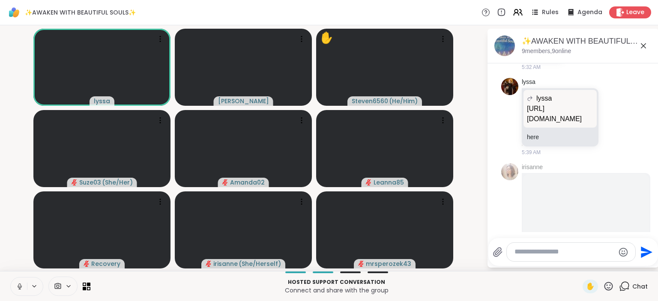
click at [19, 285] on icon at bounding box center [19, 286] width 2 height 4
drag, startPoint x: 604, startPoint y: 280, endPoint x: 609, endPoint y: 283, distance: 6.0
click at [605, 280] on div "Hosted support conversation Connect and share with the group ✋ Chat" at bounding box center [329, 286] width 658 height 30
click at [610, 284] on icon at bounding box center [609, 286] width 11 height 11
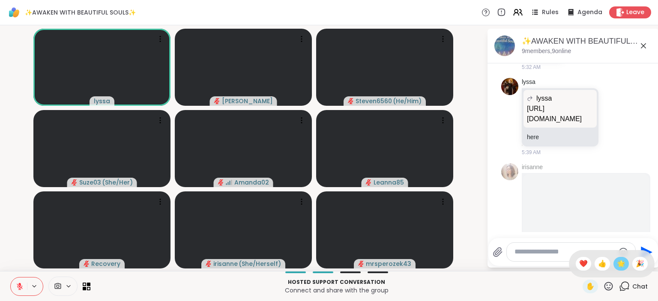
click at [618, 264] on span "🌟" at bounding box center [621, 264] width 9 height 10
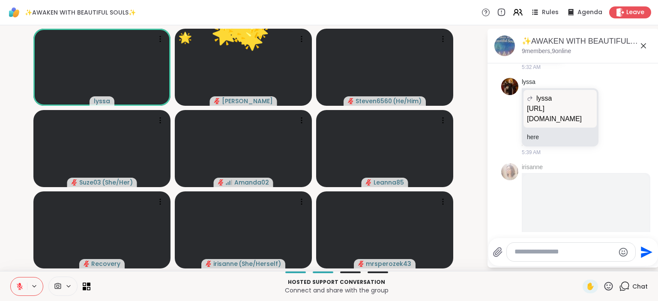
click at [607, 286] on icon at bounding box center [609, 286] width 11 height 11
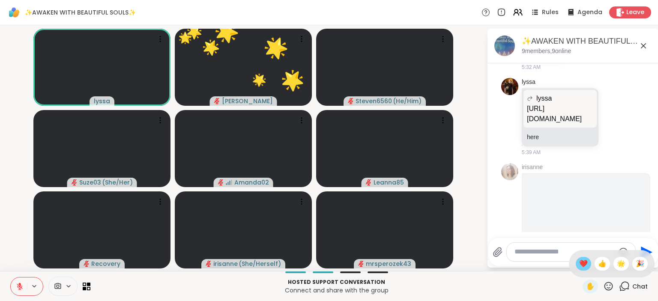
click at [576, 265] on div "❤️" at bounding box center [583, 264] width 15 height 14
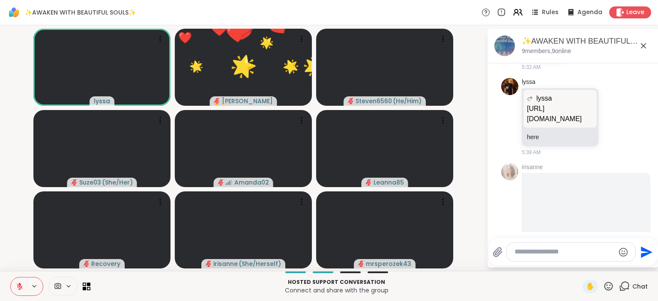
click at [544, 252] on textarea "Type your message" at bounding box center [565, 252] width 100 height 9
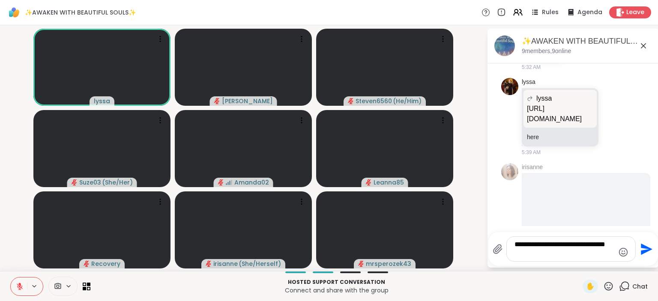
type textarea "**********"
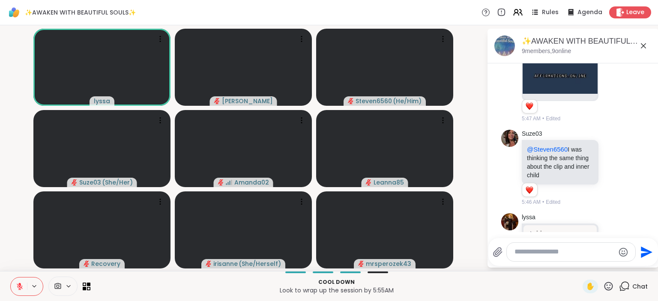
scroll to position [5398, 0]
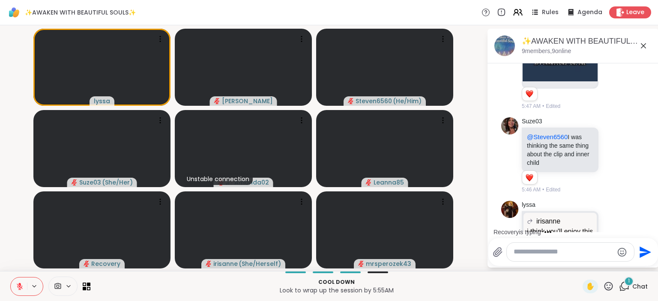
scroll to position [5452, 0]
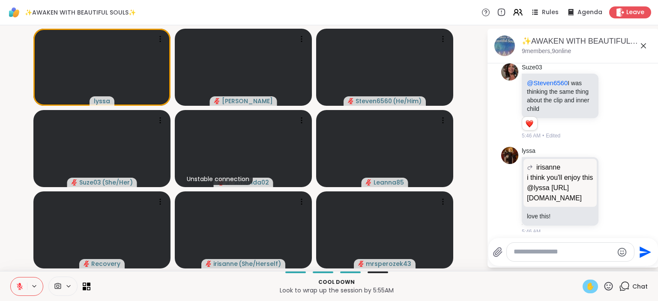
click at [591, 283] on span "✋" at bounding box center [590, 287] width 9 height 10
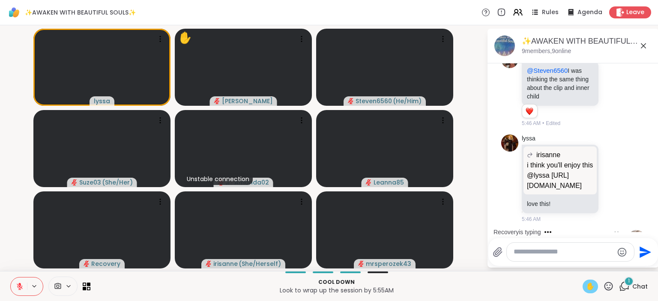
scroll to position [5535, 0]
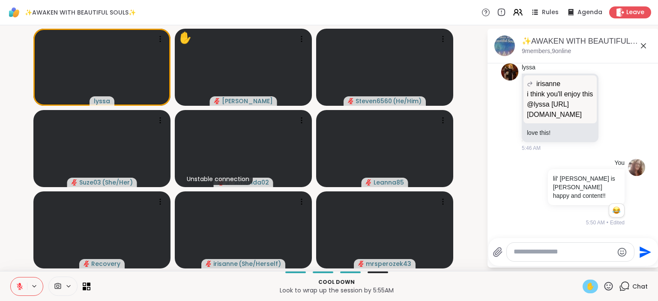
click at [23, 286] on icon at bounding box center [20, 287] width 8 height 8
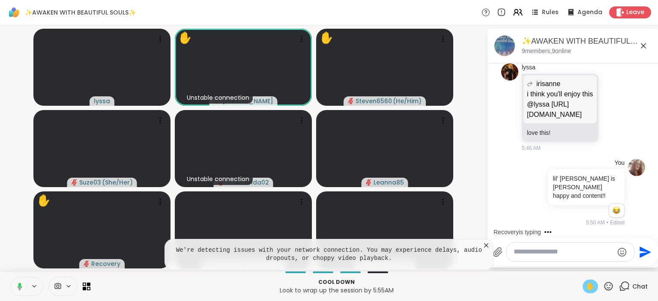
click at [17, 288] on icon at bounding box center [19, 287] width 8 height 8
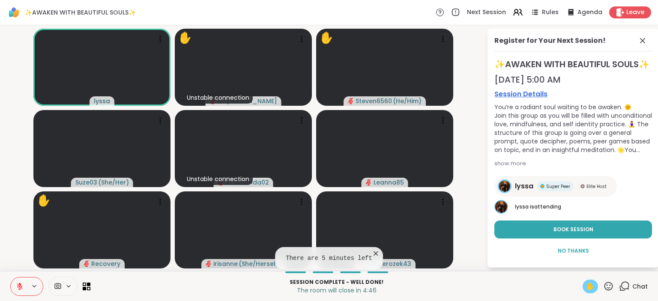
click at [588, 285] on span "✋" at bounding box center [590, 287] width 9 height 10
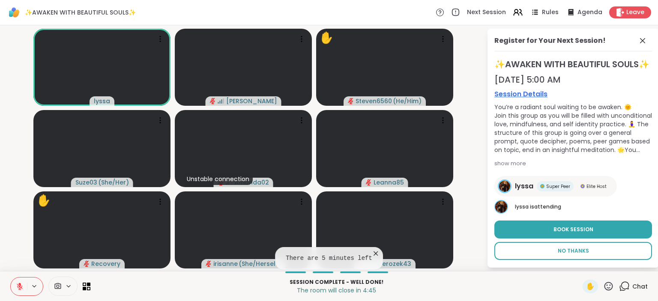
click at [577, 255] on span "No Thanks" at bounding box center [573, 251] width 31 height 8
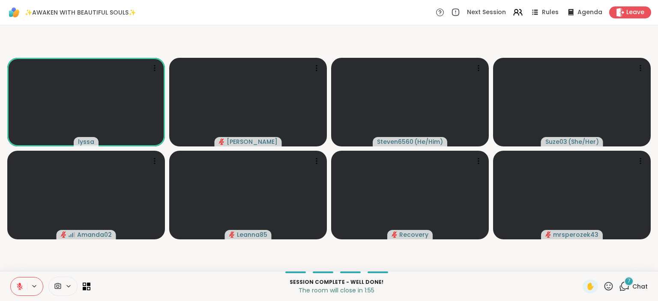
click at [635, 286] on span "Chat" at bounding box center [640, 287] width 15 height 9
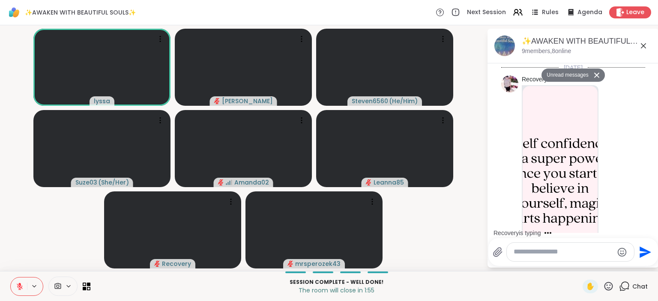
click at [550, 248] on div at bounding box center [570, 252] width 127 height 18
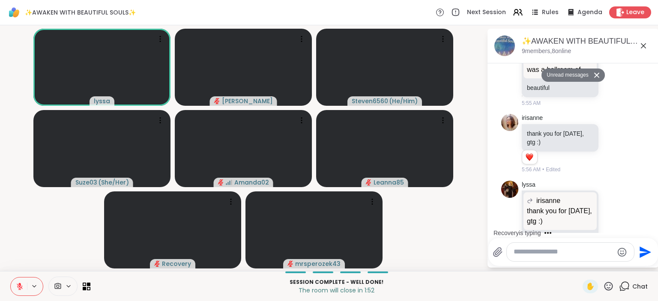
click at [543, 256] on textarea "Type your message" at bounding box center [564, 252] width 100 height 9
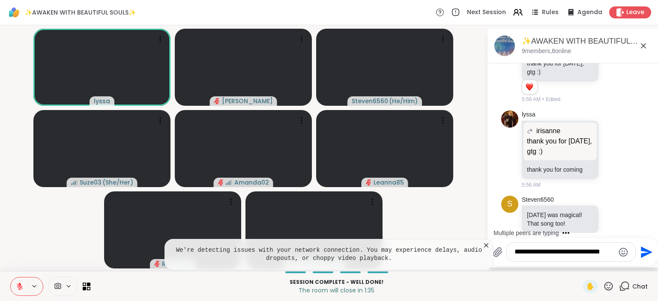
scroll to position [6155, 0]
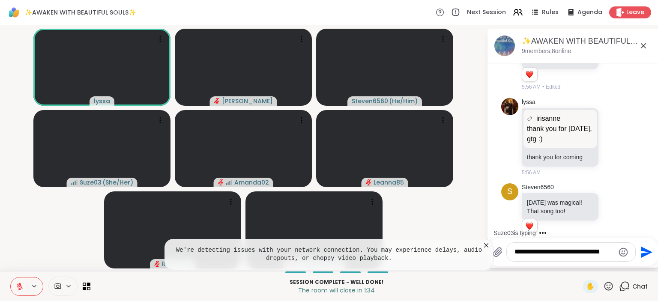
type textarea "**********"
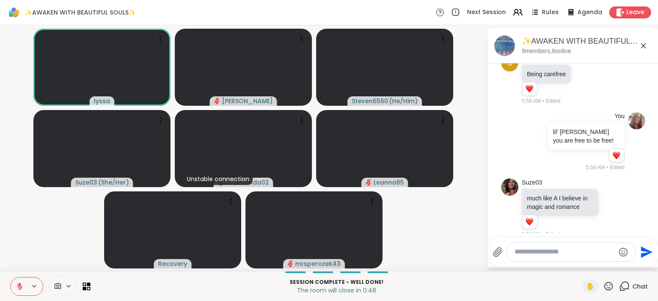
scroll to position [6429, 0]
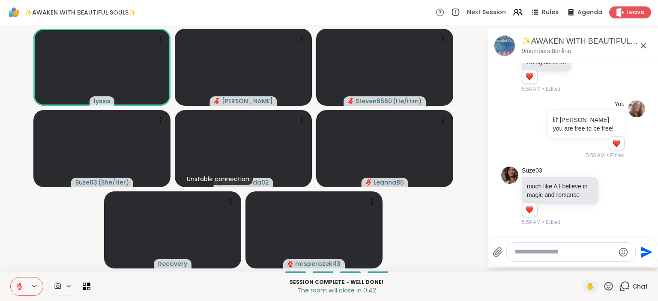
click at [616, 267] on icon at bounding box center [614, 271] width 8 height 9
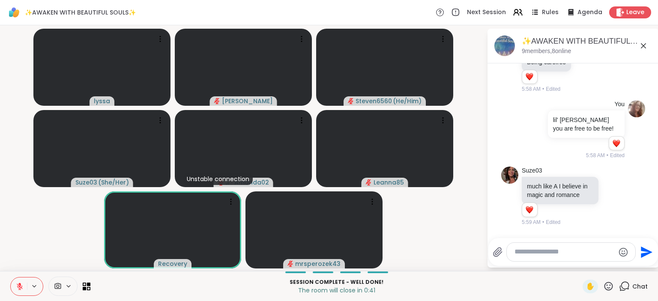
click at [548, 254] on div "Select Reaction: Heart" at bounding box center [546, 258] width 8 height 8
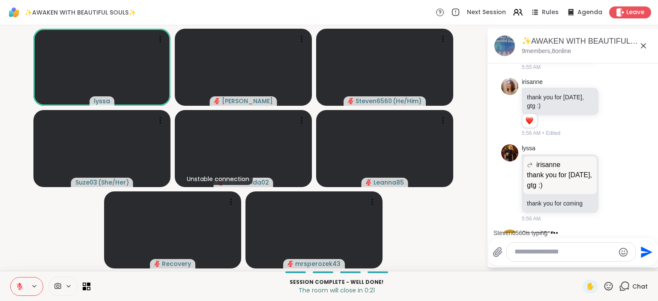
scroll to position [6096, 0]
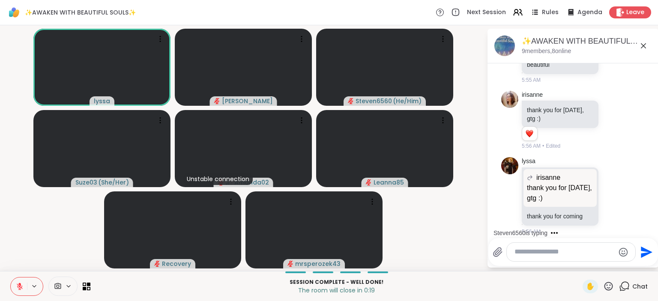
click at [613, 268] on icon at bounding box center [614, 272] width 8 height 9
click at [549, 254] on div "Select Reaction: Heart" at bounding box center [546, 258] width 8 height 8
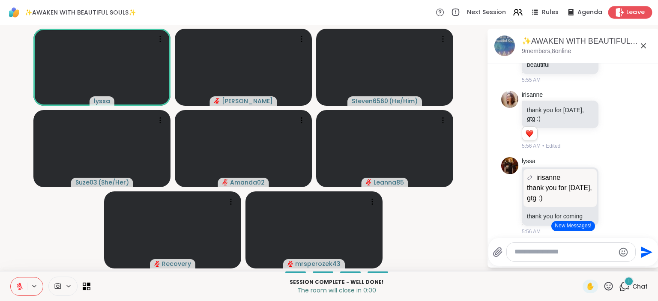
click at [639, 15] on span "Leave" at bounding box center [636, 12] width 19 height 9
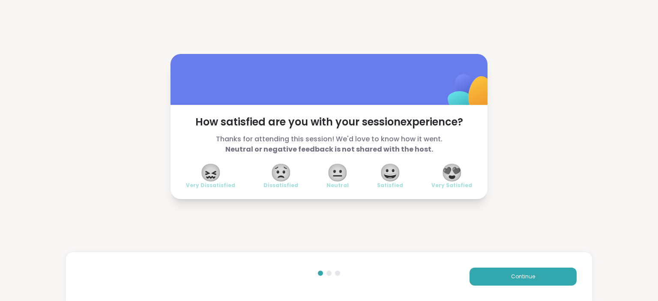
click at [452, 167] on span "😍" at bounding box center [452, 172] width 21 height 15
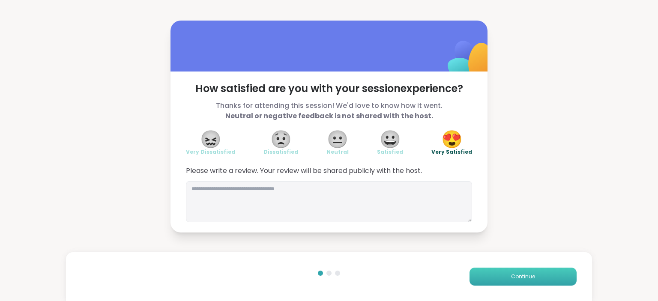
click at [516, 271] on button "Continue" at bounding box center [523, 277] width 107 height 18
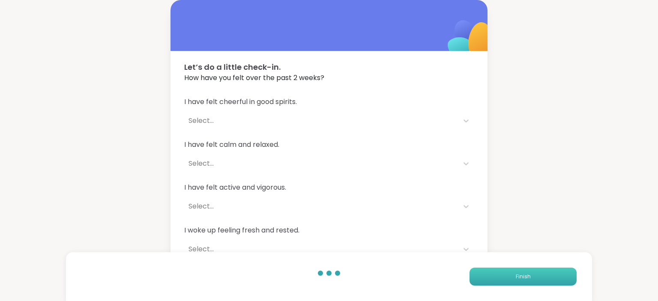
click at [516, 271] on button "Finish" at bounding box center [523, 277] width 107 height 18
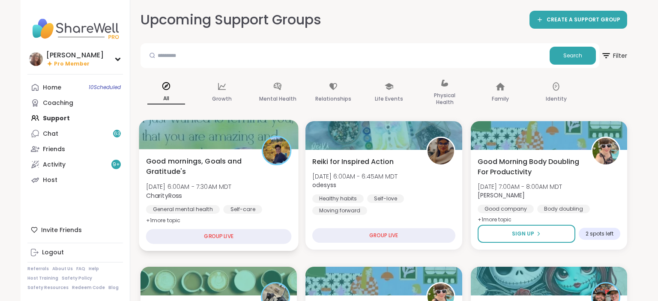
click at [263, 155] on div at bounding box center [277, 151] width 30 height 30
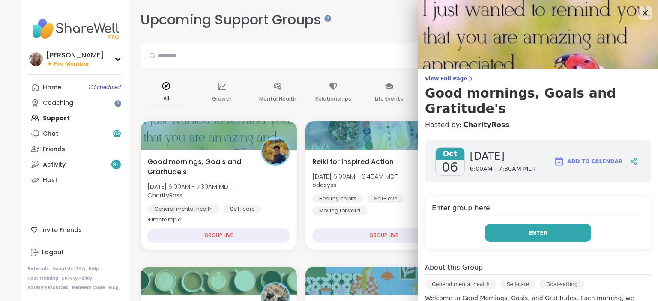
click at [541, 224] on button "Enter" at bounding box center [538, 233] width 106 height 18
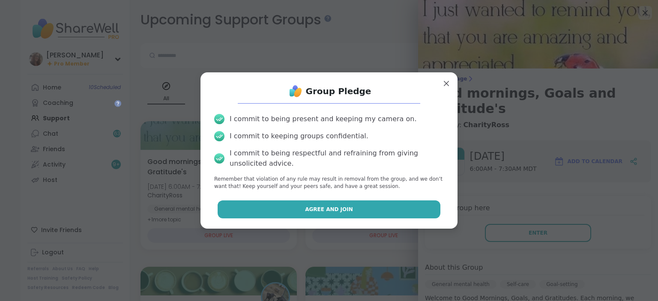
click at [410, 206] on button "Agree and Join" at bounding box center [329, 210] width 223 height 18
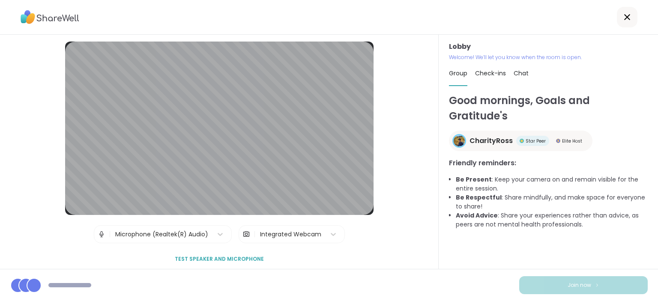
click at [526, 72] on span "Chat" at bounding box center [521, 73] width 15 height 9
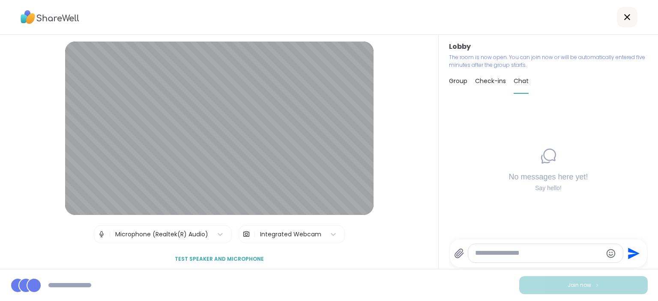
click at [486, 252] on textarea "Type your message" at bounding box center [538, 253] width 127 height 9
type textarea "***"
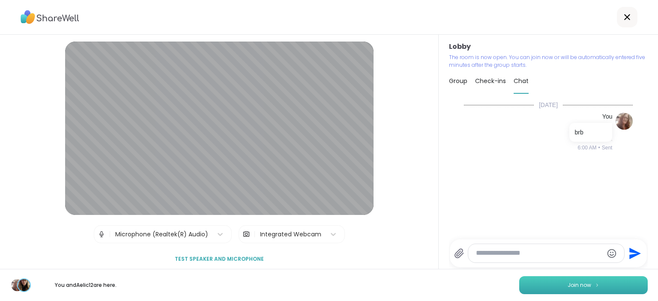
click at [561, 280] on button "Join now" at bounding box center [584, 286] width 129 height 18
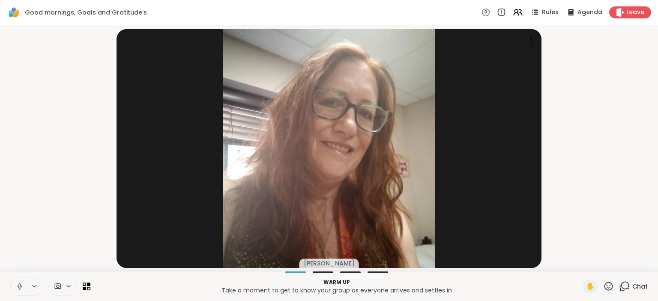
click at [17, 286] on icon at bounding box center [20, 287] width 8 height 8
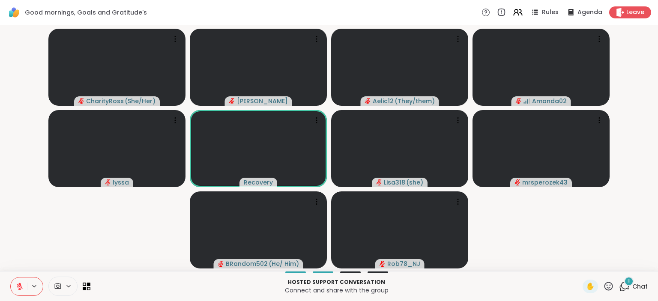
click at [21, 287] on icon at bounding box center [20, 287] width 8 height 8
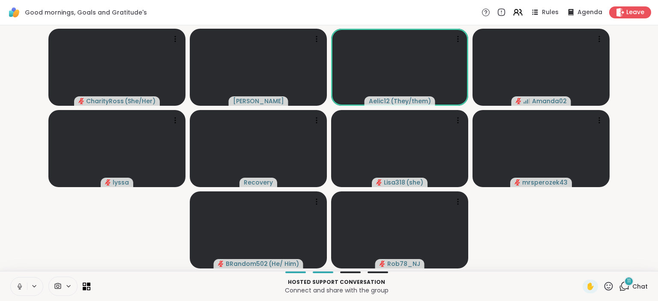
click at [20, 287] on icon at bounding box center [19, 286] width 2 height 4
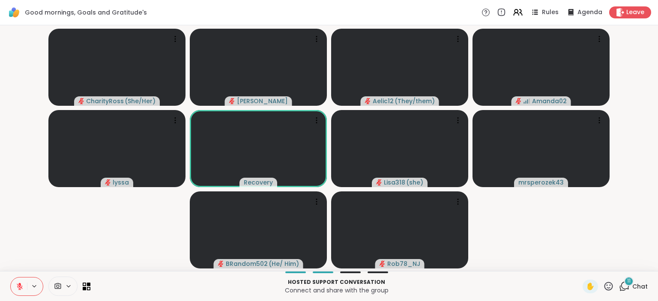
click at [613, 288] on icon at bounding box center [609, 286] width 9 height 9
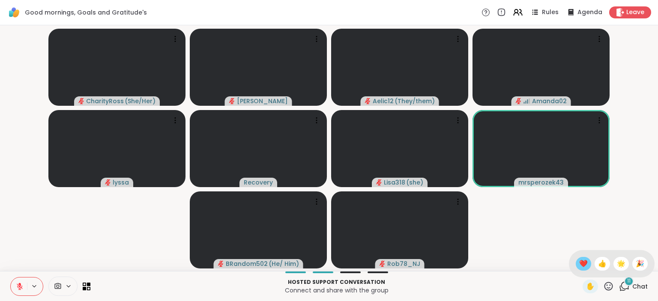
click at [584, 262] on span "❤️" at bounding box center [584, 264] width 9 height 10
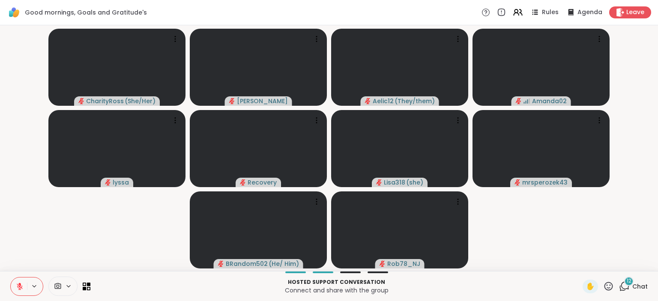
click at [637, 284] on span "Chat" at bounding box center [640, 287] width 15 height 9
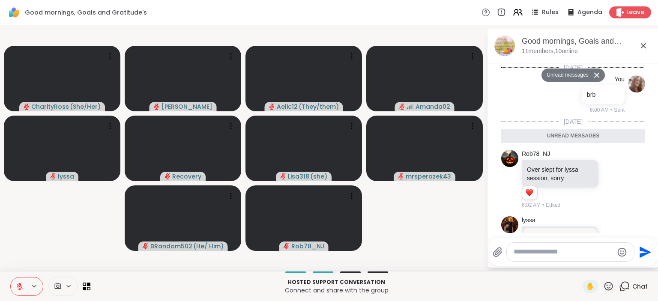
click at [540, 253] on textarea "Type your message" at bounding box center [564, 252] width 100 height 9
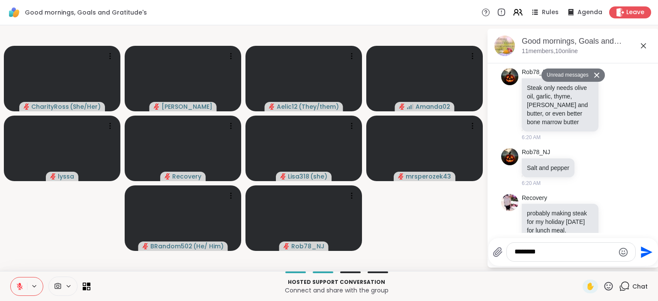
type textarea "*********"
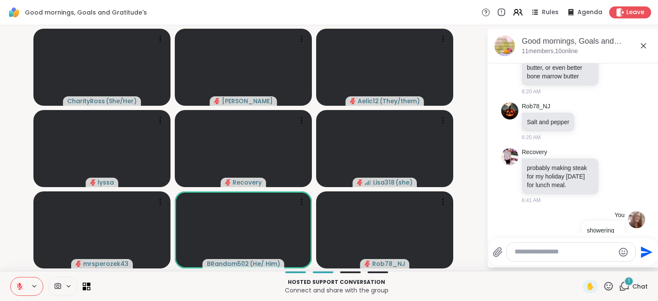
scroll to position [973, 0]
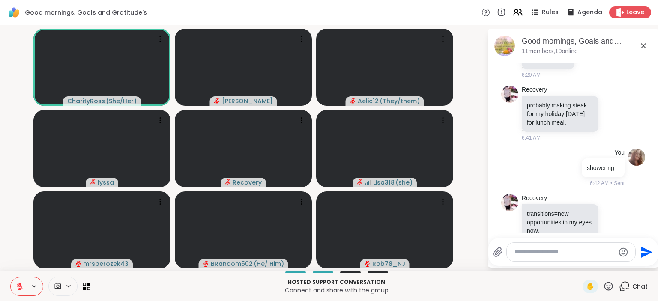
click at [21, 289] on icon at bounding box center [20, 287] width 8 height 8
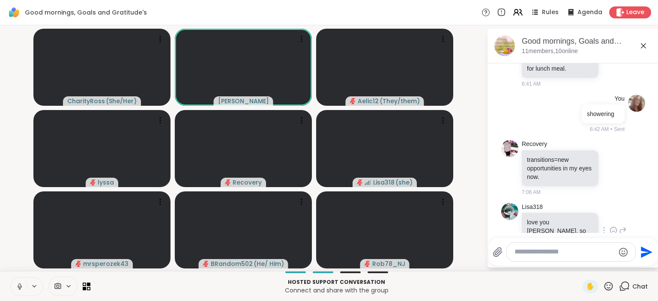
click at [614, 226] on icon at bounding box center [614, 230] width 8 height 9
click at [547, 213] on div "Select Reaction: Heart" at bounding box center [546, 217] width 8 height 8
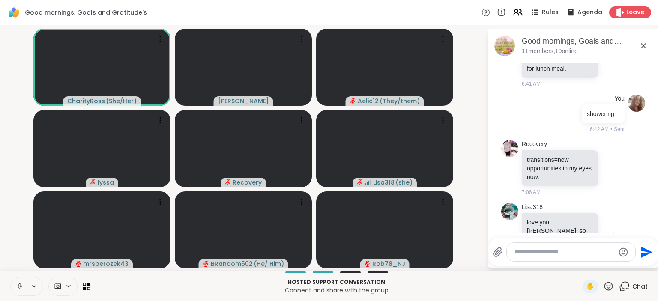
scroll to position [1040, 0]
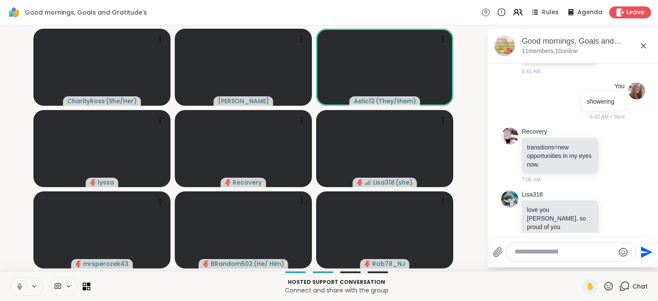
click at [575, 251] on textarea "Type your message" at bounding box center [565, 252] width 100 height 9
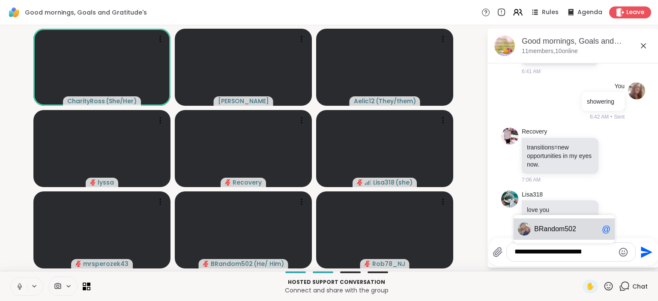
click at [580, 234] on div "BRa ndom502 @" at bounding box center [564, 229] width 101 height 21
type textarea "**********"
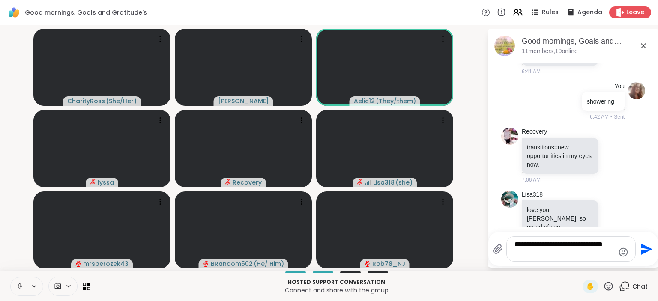
click at [643, 248] on icon "Send" at bounding box center [647, 249] width 12 height 12
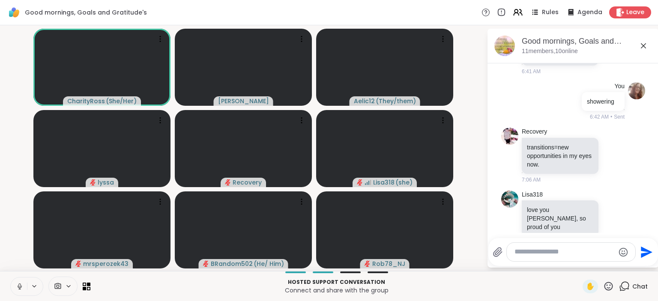
scroll to position [1094, 0]
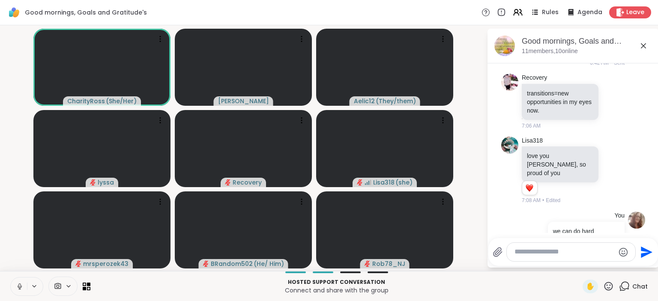
click at [21, 284] on icon at bounding box center [20, 287] width 8 height 8
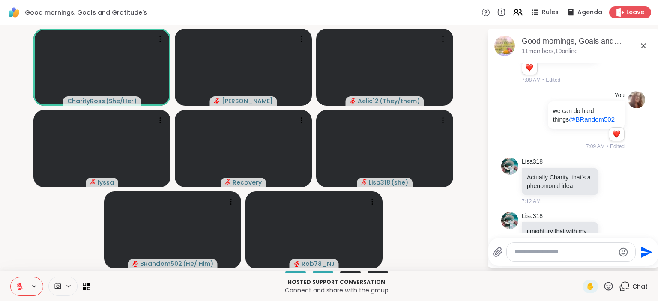
scroll to position [1226, 0]
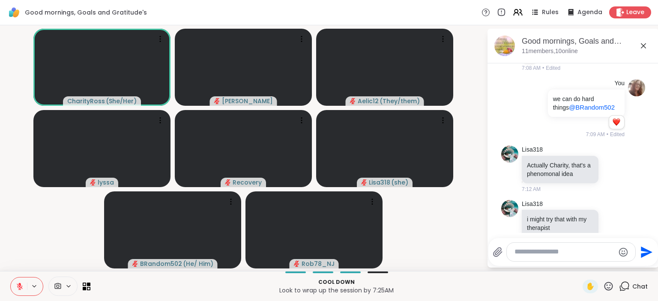
click at [24, 286] on button at bounding box center [19, 287] width 16 height 18
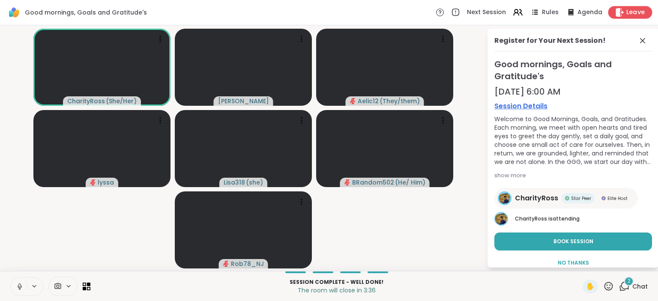
click at [640, 12] on span "Leave" at bounding box center [636, 12] width 19 height 9
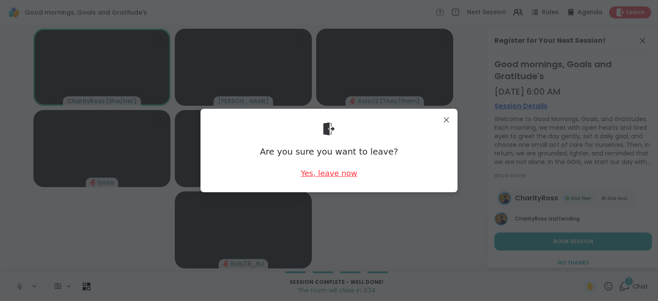
click at [323, 175] on div "Yes, leave now" at bounding box center [329, 173] width 57 height 11
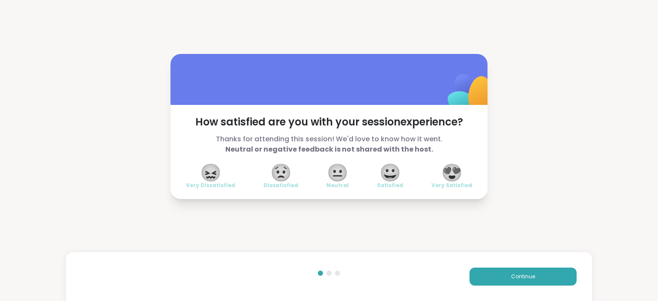
click at [454, 171] on span "😍" at bounding box center [452, 172] width 21 height 15
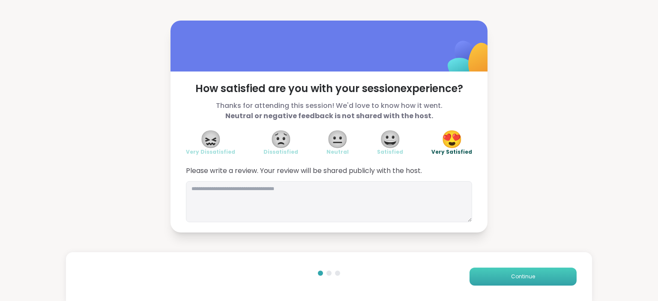
click at [515, 273] on button "Continue" at bounding box center [523, 277] width 107 height 18
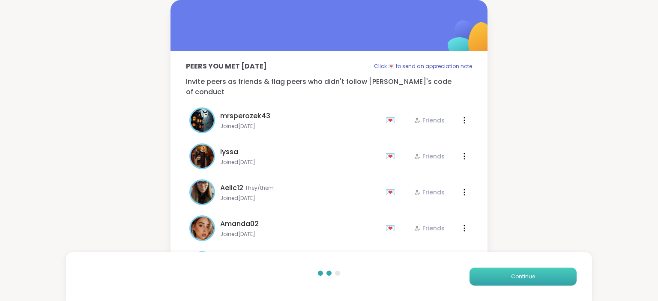
click at [515, 273] on button "Continue" at bounding box center [523, 277] width 107 height 18
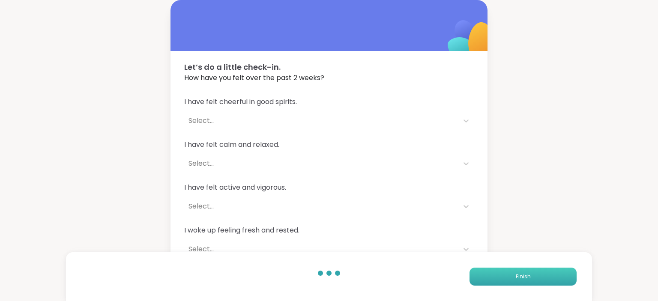
click at [515, 273] on button "Finish" at bounding box center [523, 277] width 107 height 18
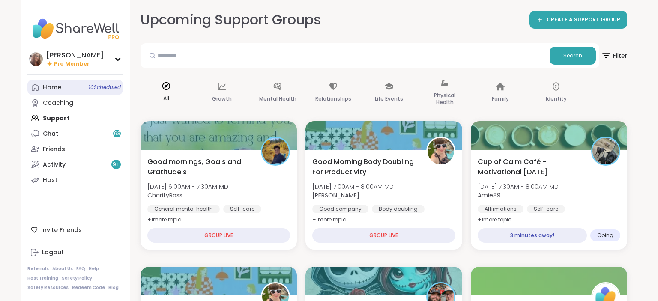
click at [89, 88] on span "10 Scheduled" at bounding box center [105, 87] width 32 height 7
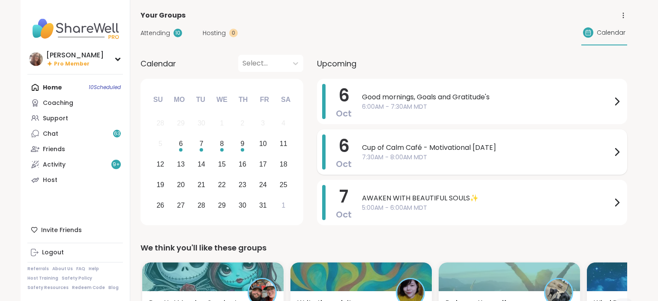
click at [445, 163] on div "Cup of Calm Café - Motivational Monday 7:30AM - 8:00AM MDT" at bounding box center [492, 152] width 260 height 35
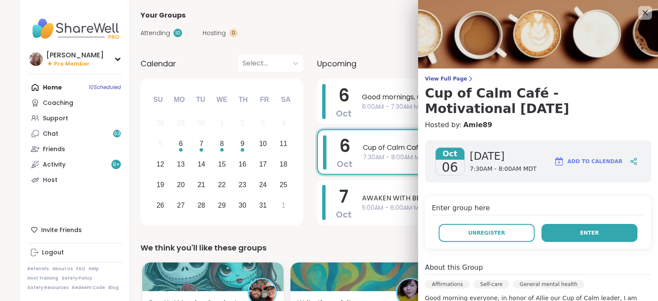
click at [562, 231] on button "Enter" at bounding box center [590, 233] width 96 height 18
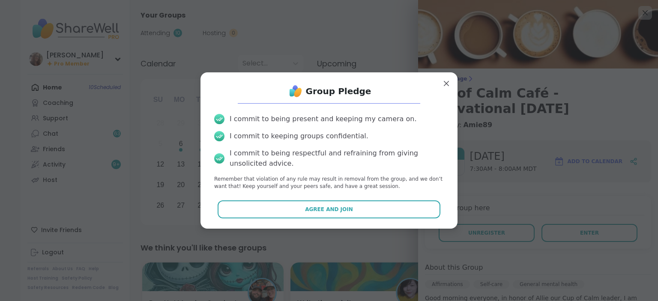
click at [402, 208] on button "Agree and Join" at bounding box center [329, 210] width 223 height 18
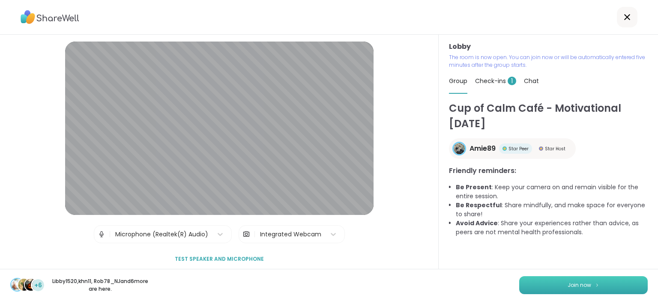
click at [607, 283] on button "Join now" at bounding box center [584, 286] width 129 height 18
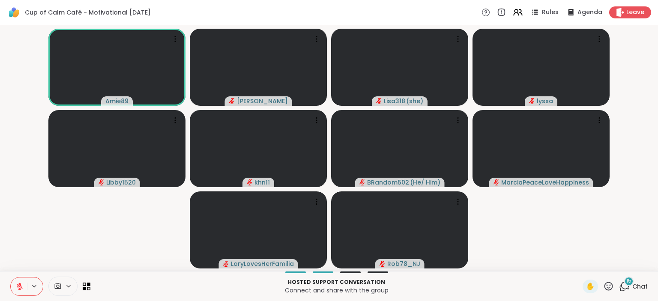
click at [16, 284] on icon at bounding box center [20, 287] width 8 height 8
click at [639, 282] on div "18 Chat" at bounding box center [633, 287] width 29 height 14
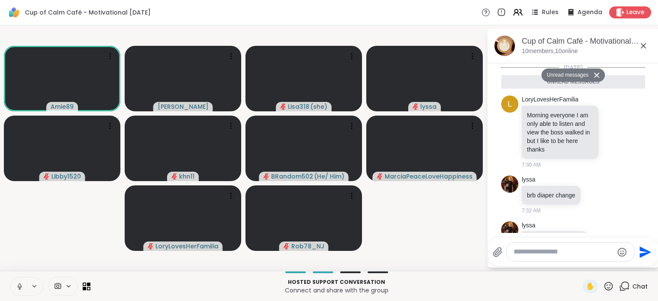
click at [561, 253] on textarea "Type your message" at bounding box center [564, 252] width 100 height 9
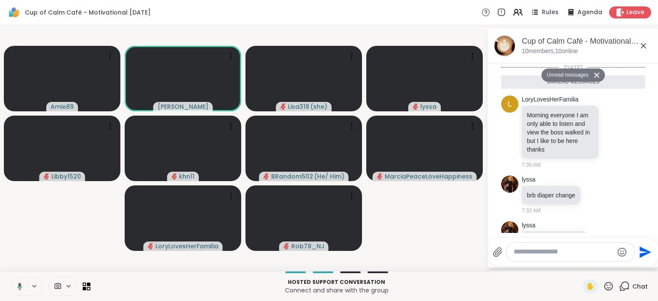
scroll to position [1440, 0]
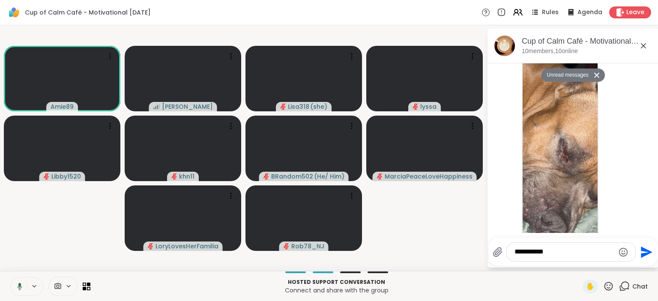
type textarea "**********"
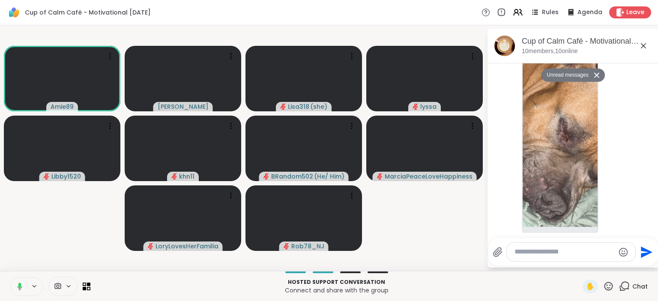
scroll to position [1465, 0]
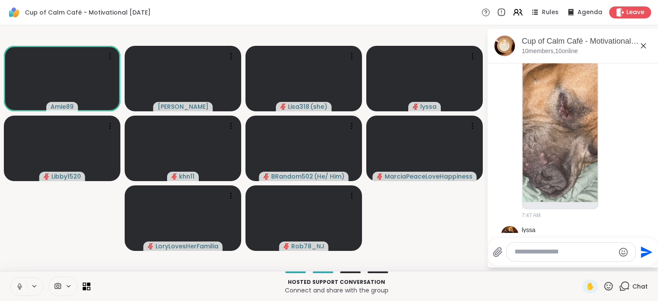
click at [21, 284] on icon at bounding box center [20, 287] width 8 height 8
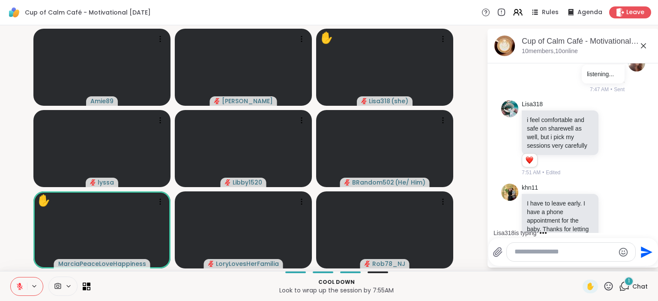
scroll to position [1749, 0]
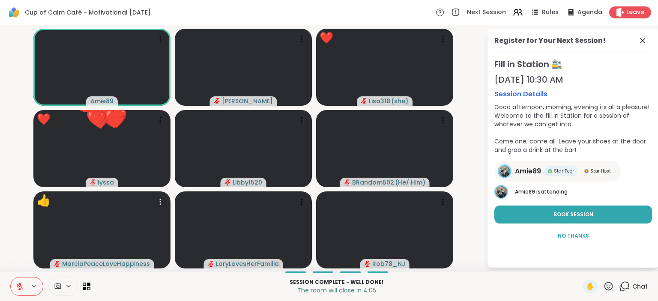
click at [17, 277] on div "Session Complete - well done! The room will close in 4:05 ✋ Chat" at bounding box center [329, 286] width 658 height 30
click at [21, 285] on icon at bounding box center [20, 287] width 8 height 8
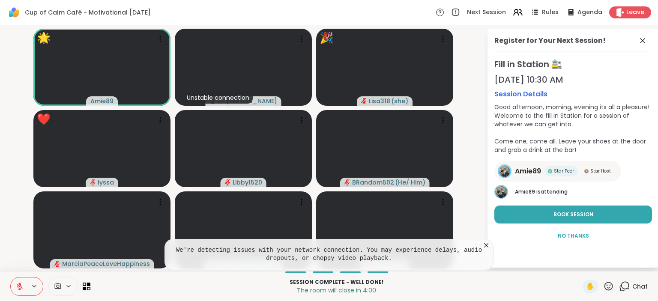
click at [16, 287] on icon at bounding box center [20, 287] width 8 height 8
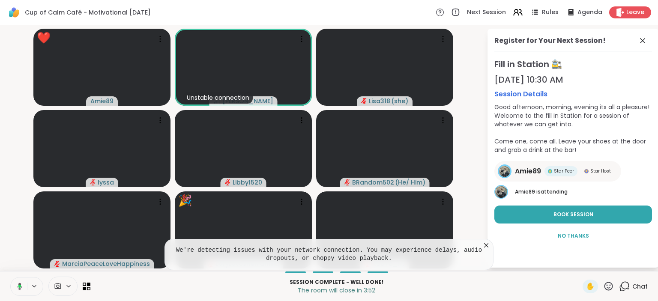
click at [21, 292] on button at bounding box center [18, 287] width 18 height 18
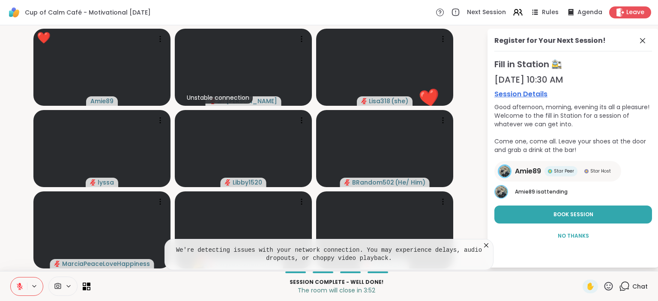
click at [21, 292] on button at bounding box center [19, 287] width 16 height 18
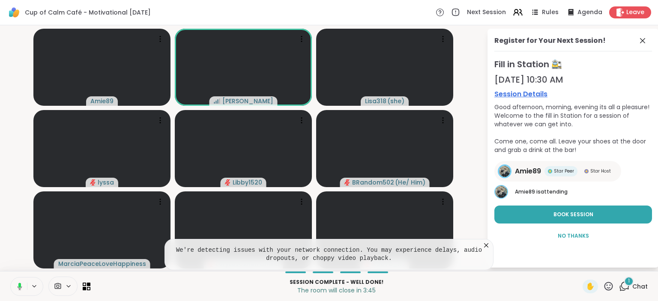
click at [21, 292] on button at bounding box center [18, 287] width 18 height 18
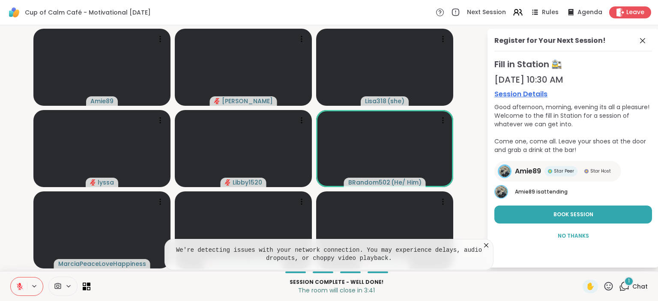
click at [608, 290] on icon at bounding box center [609, 286] width 11 height 11
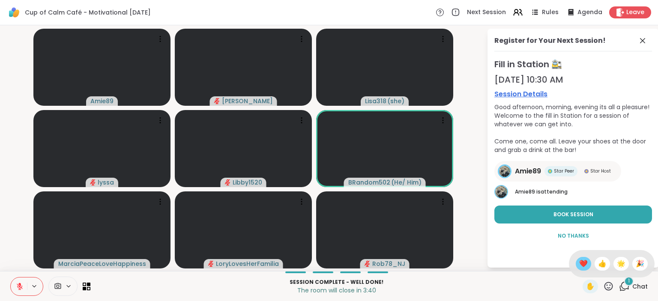
click at [583, 271] on div "❤️" at bounding box center [583, 264] width 15 height 14
click at [605, 287] on icon at bounding box center [609, 286] width 11 height 11
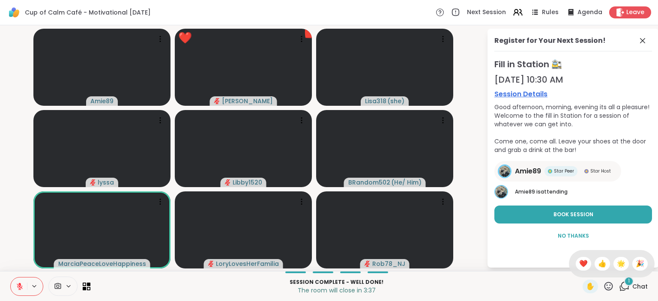
click at [622, 272] on div "✋ ❤️ 👍 🌟 🎉" at bounding box center [612, 263] width 86 height 27
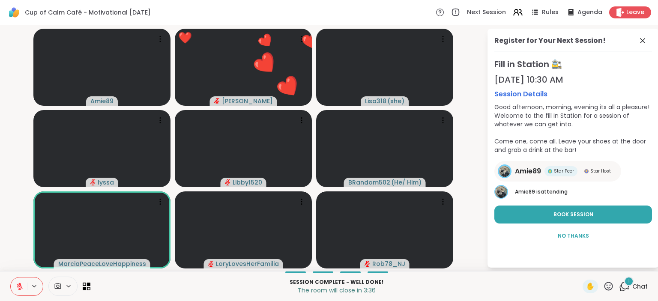
click at [608, 286] on icon at bounding box center [609, 286] width 9 height 9
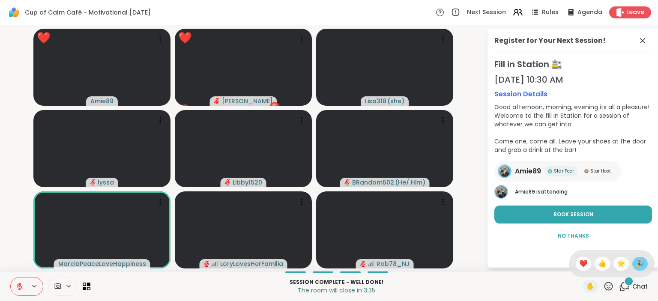
click at [642, 260] on span "🎉" at bounding box center [640, 264] width 9 height 10
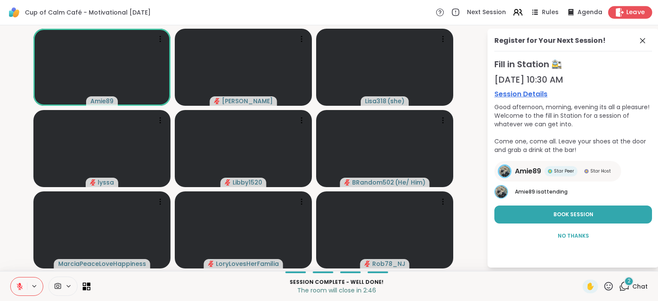
click at [632, 12] on span "Leave" at bounding box center [636, 12] width 19 height 9
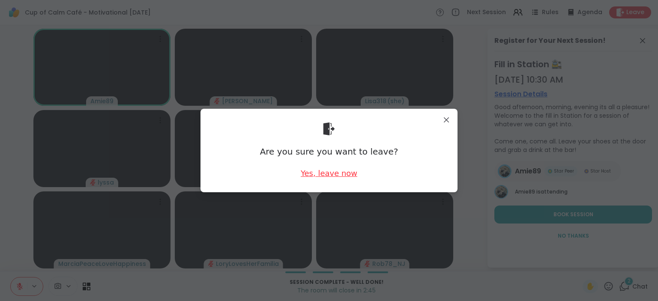
click at [348, 171] on div "Yes, leave now" at bounding box center [329, 173] width 57 height 11
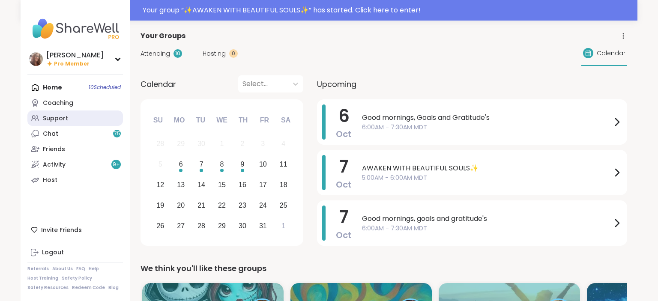
click at [81, 119] on link "Support" at bounding box center [75, 118] width 96 height 15
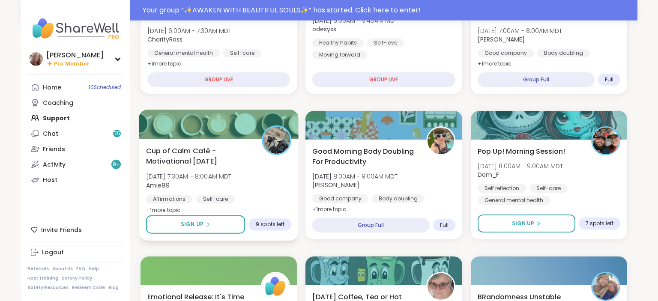
scroll to position [181, 0]
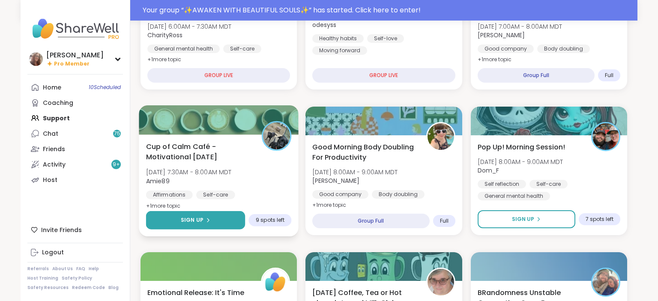
click at [222, 218] on button "Sign Up" at bounding box center [195, 220] width 99 height 18
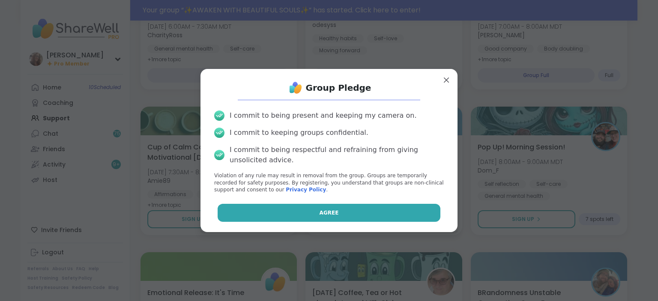
click at [298, 211] on button "Agree" at bounding box center [329, 213] width 223 height 18
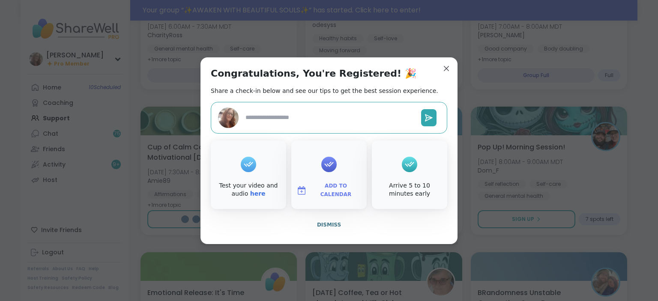
type textarea "*"
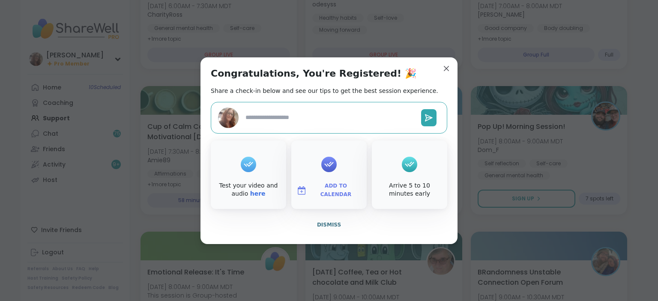
scroll to position [160, 0]
